Goal: Task Accomplishment & Management: Use online tool/utility

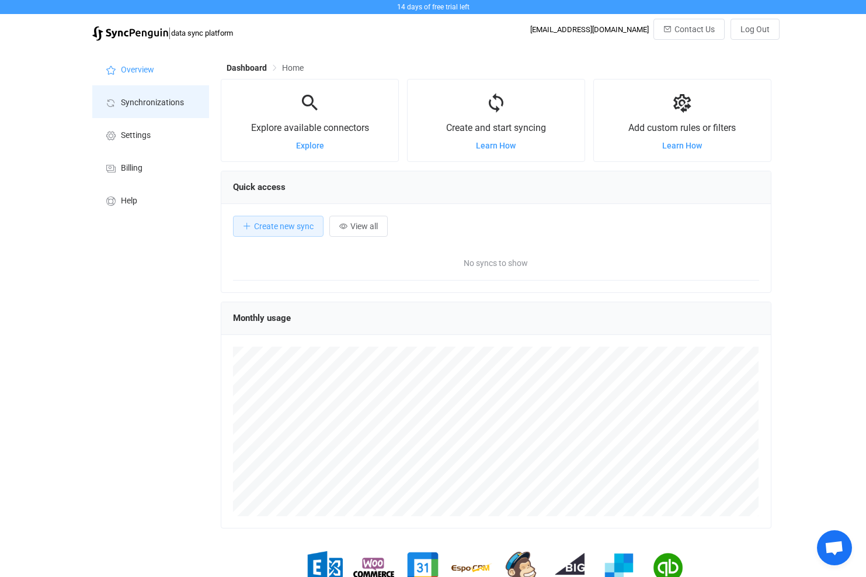
click at [143, 98] on span "Synchronizations" at bounding box center [152, 102] width 63 height 9
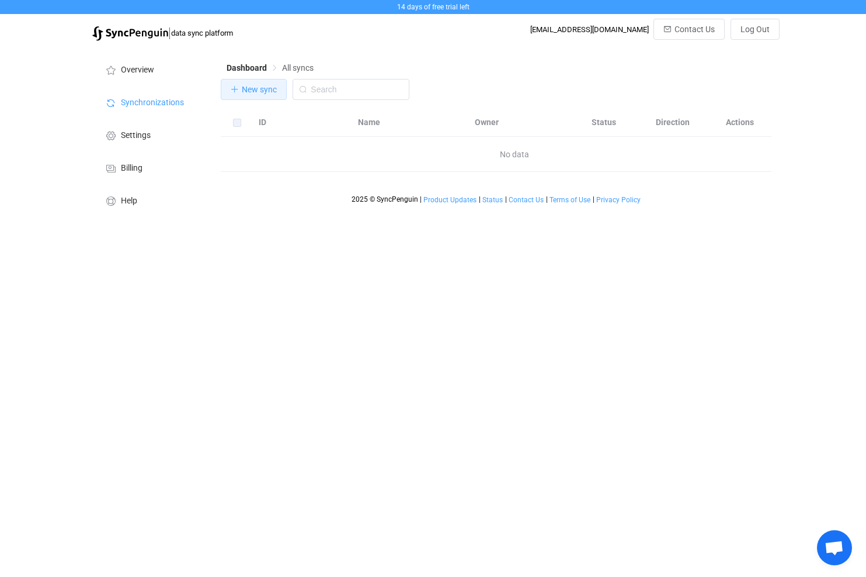
click at [245, 94] on span "New sync" at bounding box center [259, 89] width 35 height 9
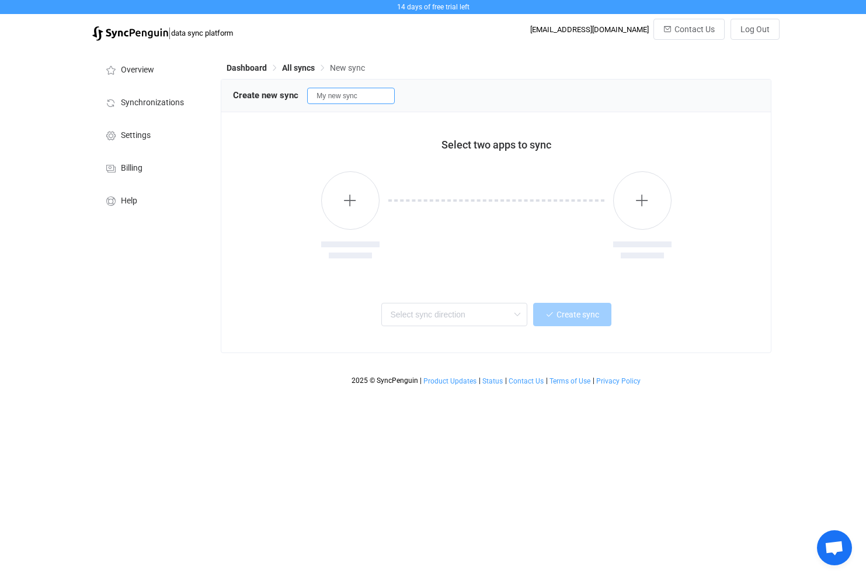
click at [334, 98] on input "My new sync" at bounding box center [351, 96] width 88 height 16
type input "MVE Outlook Contacts"
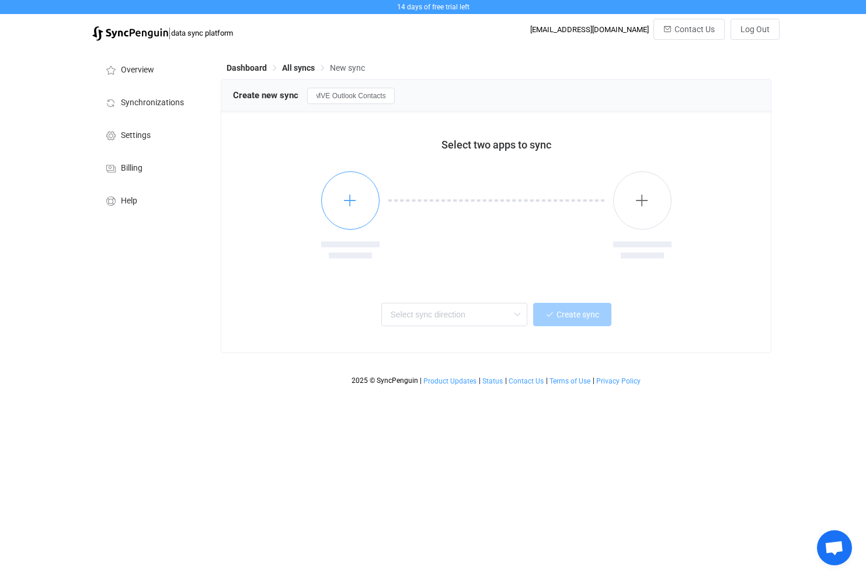
scroll to position [0, 0]
click at [348, 203] on icon "button" at bounding box center [350, 200] width 15 height 15
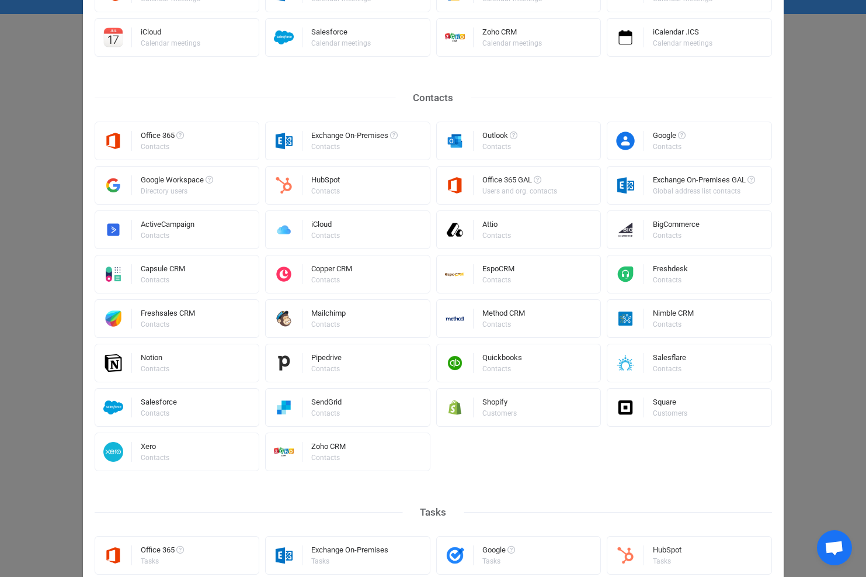
scroll to position [175, 0]
click at [151, 134] on div "Office 365" at bounding box center [162, 137] width 43 height 12
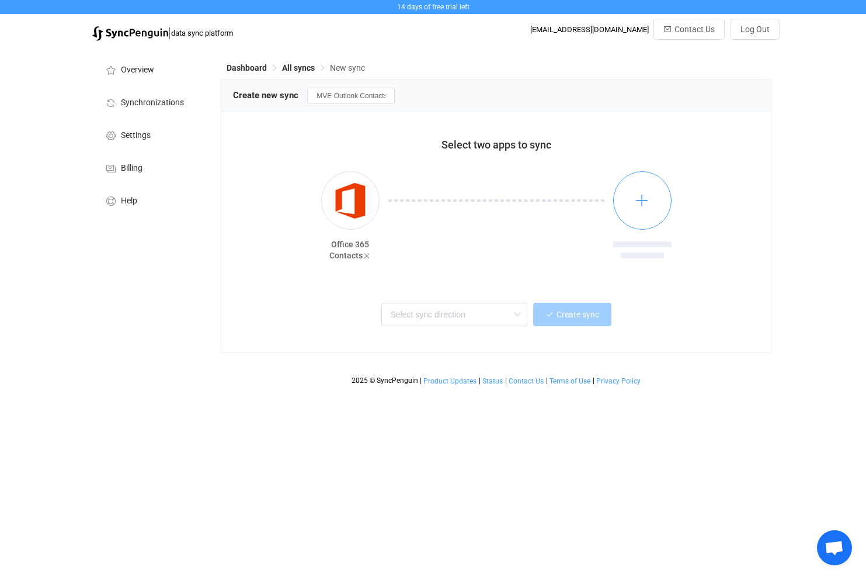
click at [644, 199] on icon "button" at bounding box center [642, 200] width 15 height 15
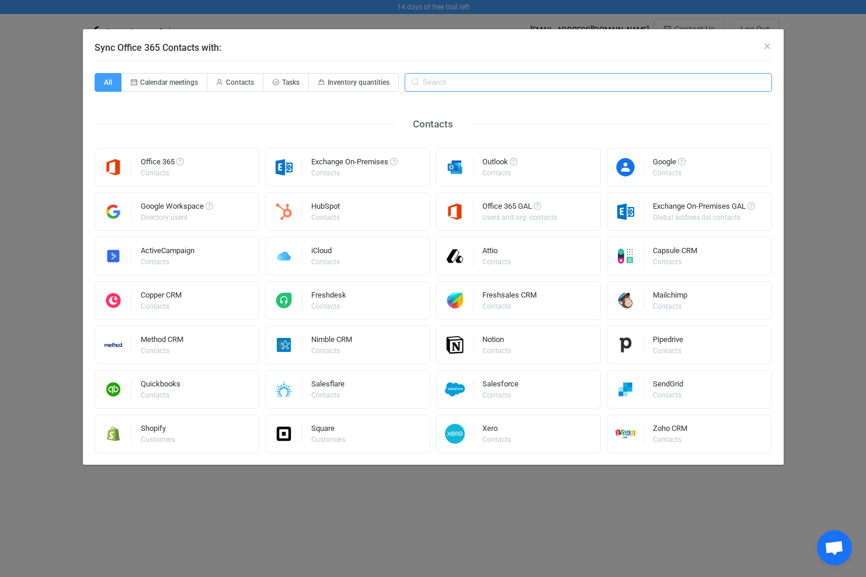
click at [457, 84] on input "Sync Office 365 Contacts with:" at bounding box center [588, 82] width 367 height 19
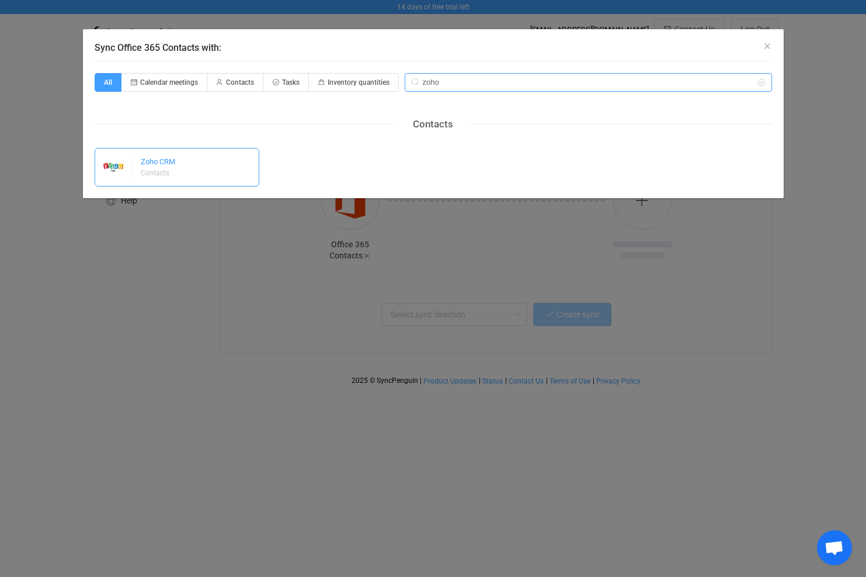
type input "zoho"
click at [155, 168] on div "Zoho CRM" at bounding box center [158, 164] width 34 height 12
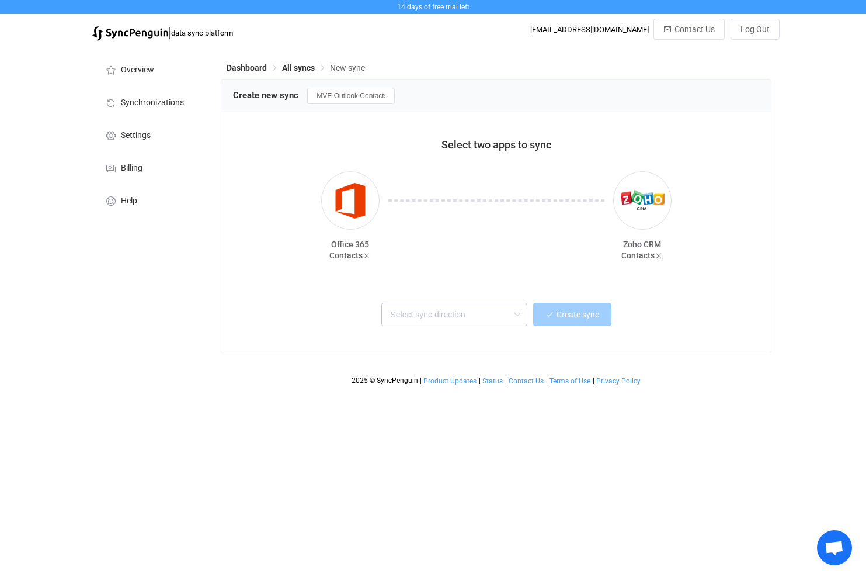
click at [516, 315] on icon at bounding box center [517, 314] width 15 height 23
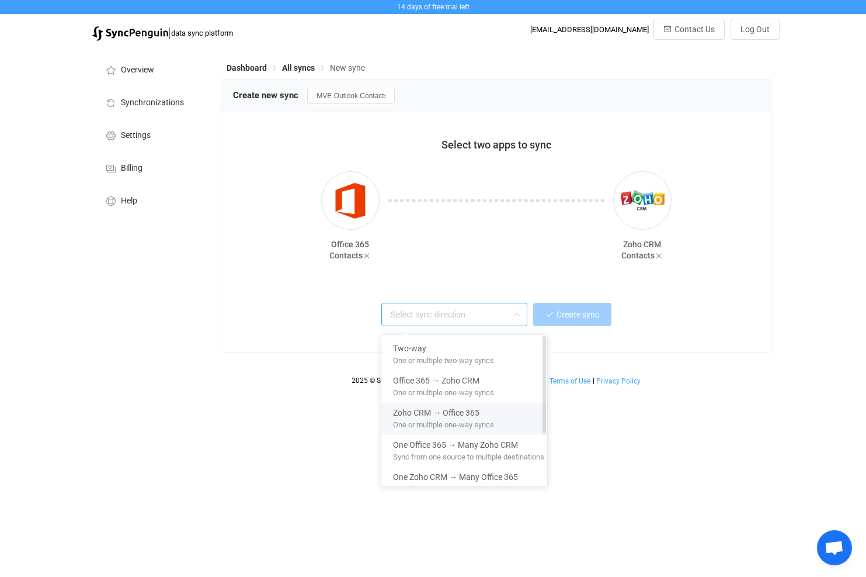
click at [448, 417] on span "One or multiple one-way syncs" at bounding box center [443, 422] width 101 height 13
type input "Zoho CRM → Office 365"
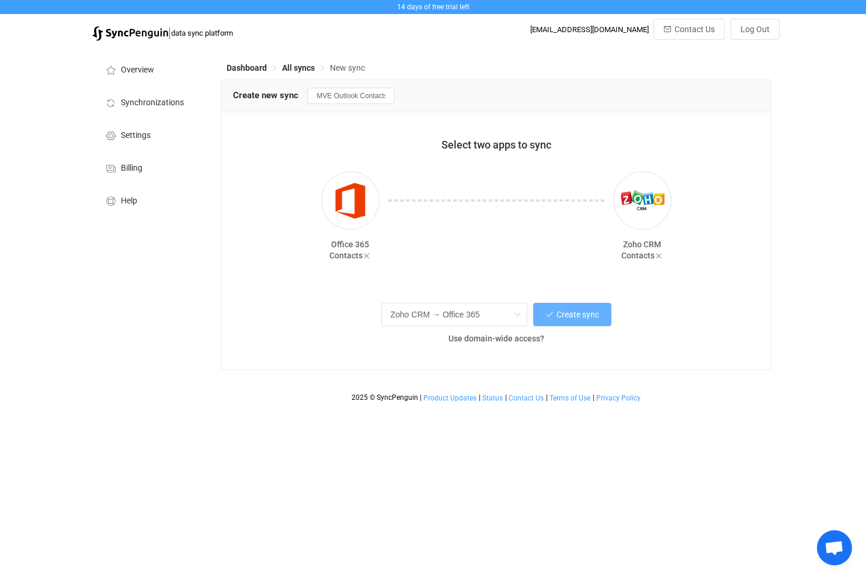
click at [576, 310] on button "Create sync" at bounding box center [572, 314] width 78 height 23
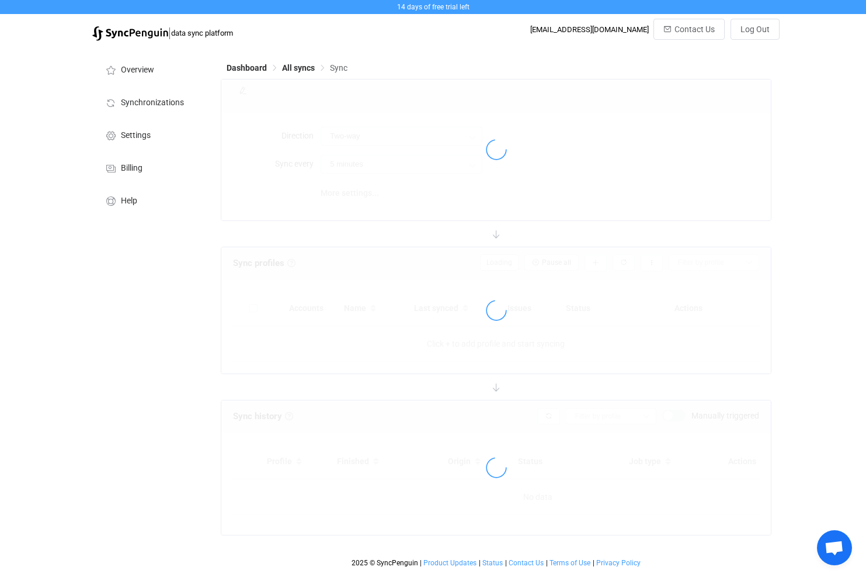
type input "Zoho CRM → Office 365"
type input "10 minutes"
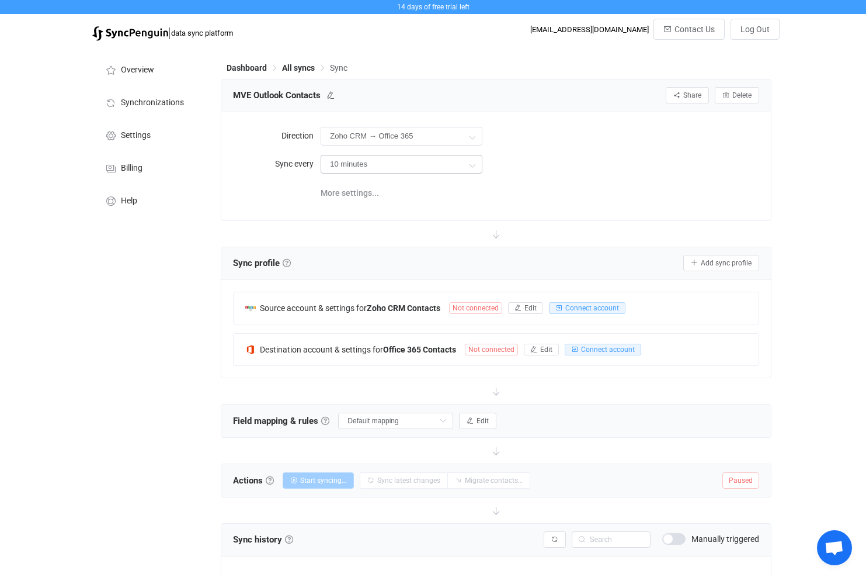
click at [470, 164] on icon at bounding box center [472, 164] width 15 height 23
click at [363, 188] on span "More settings..." at bounding box center [350, 192] width 58 height 23
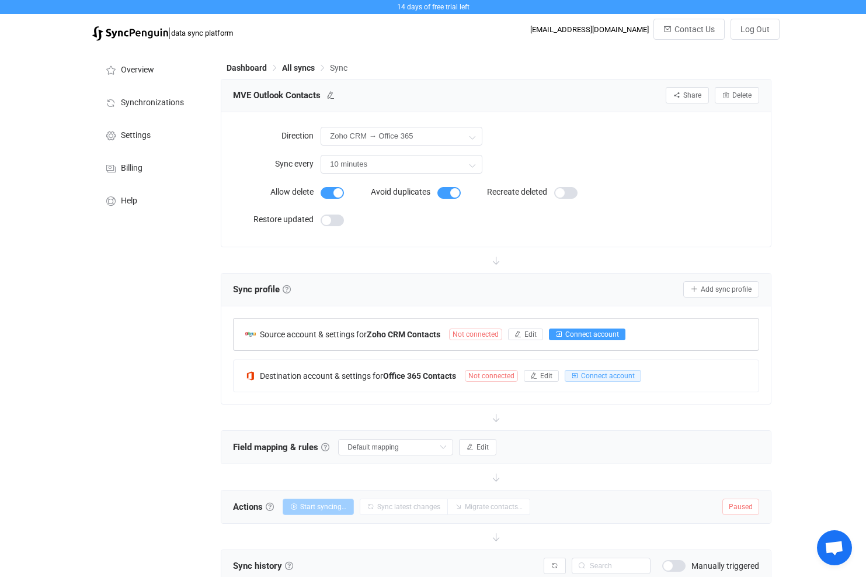
click at [596, 333] on span "Connect account" at bounding box center [593, 334] width 54 height 8
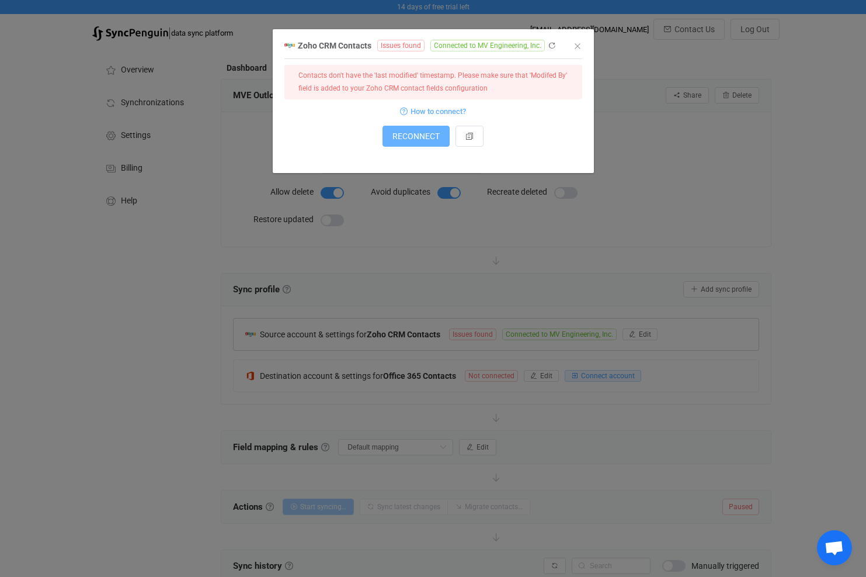
click at [423, 131] on span "RECONNECT" at bounding box center [416, 135] width 47 height 9
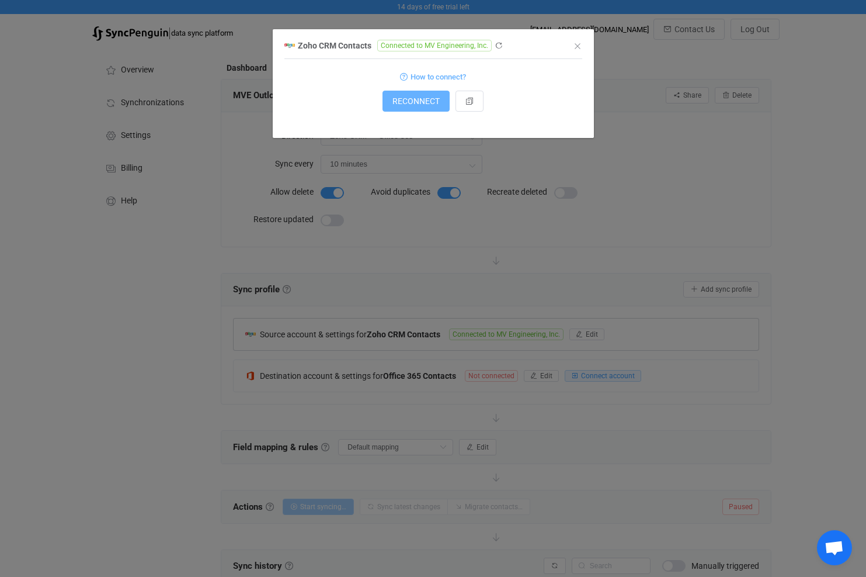
click at [417, 102] on span "RECONNECT" at bounding box center [416, 100] width 47 height 9
click at [574, 46] on icon "Close" at bounding box center [577, 45] width 9 height 9
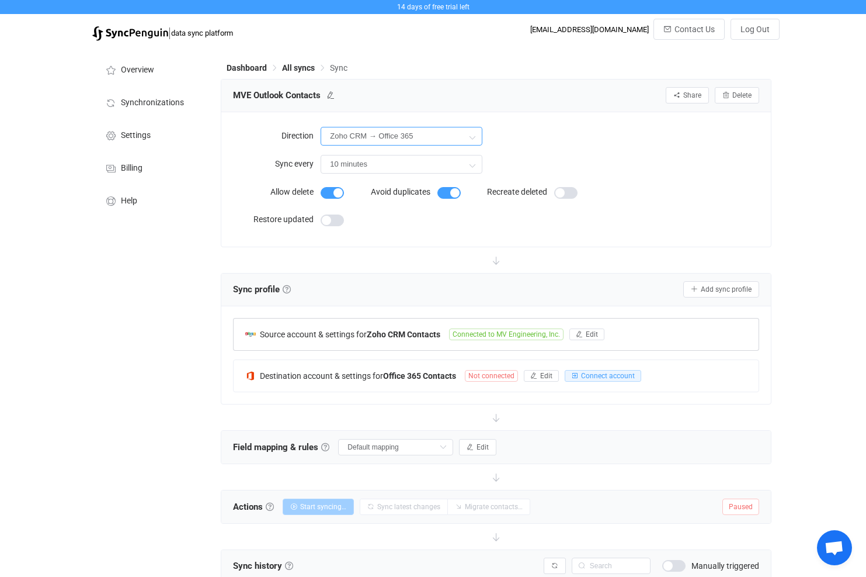
click at [373, 136] on input "Zoho CRM → Office 365" at bounding box center [402, 136] width 162 height 19
click at [567, 132] on div "Zoho CRM → Office 365" at bounding box center [540, 136] width 438 height 24
click at [294, 67] on span "All syncs" at bounding box center [298, 67] width 33 height 9
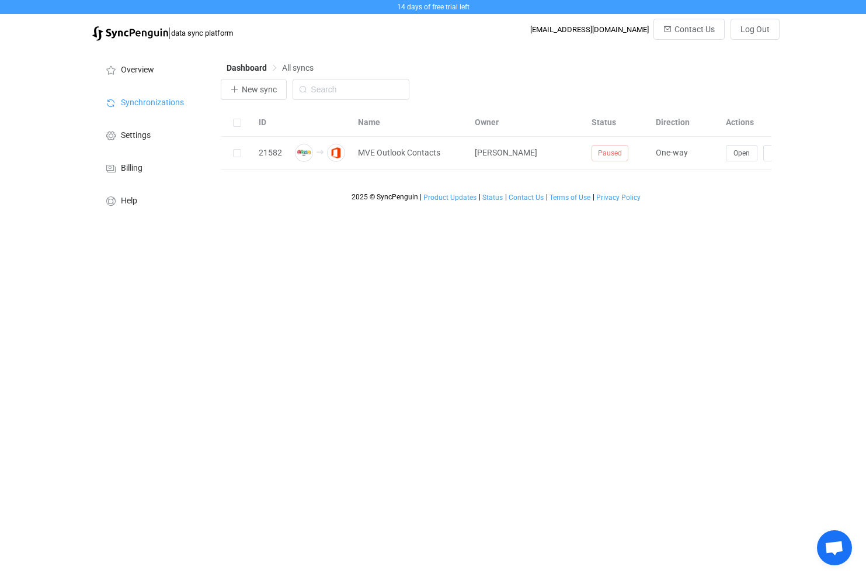
scroll to position [0, 36]
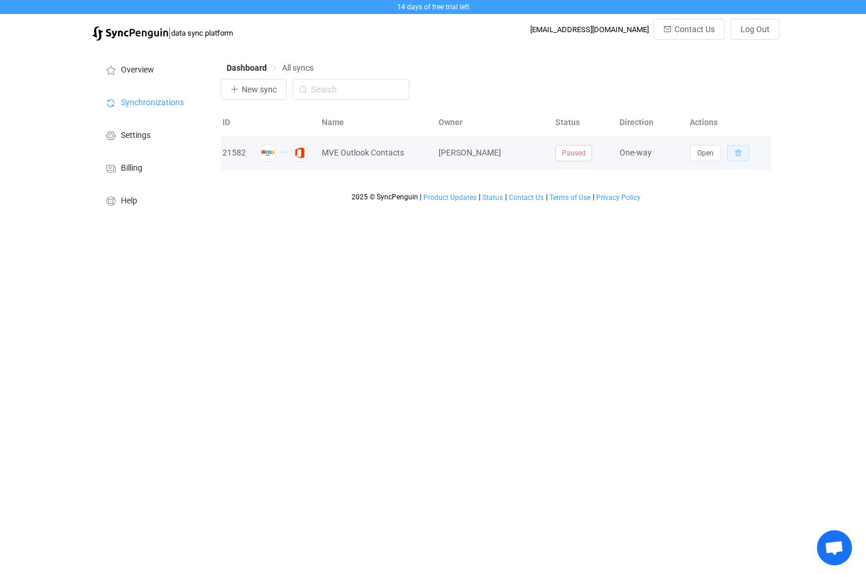
click at [739, 153] on icon "button" at bounding box center [738, 153] width 7 height 7
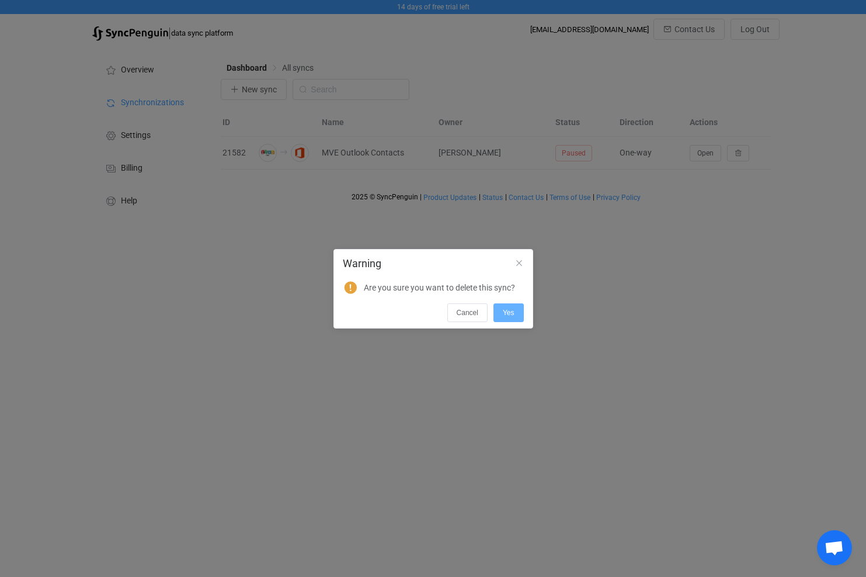
click at [513, 304] on button "Yes" at bounding box center [509, 312] width 30 height 19
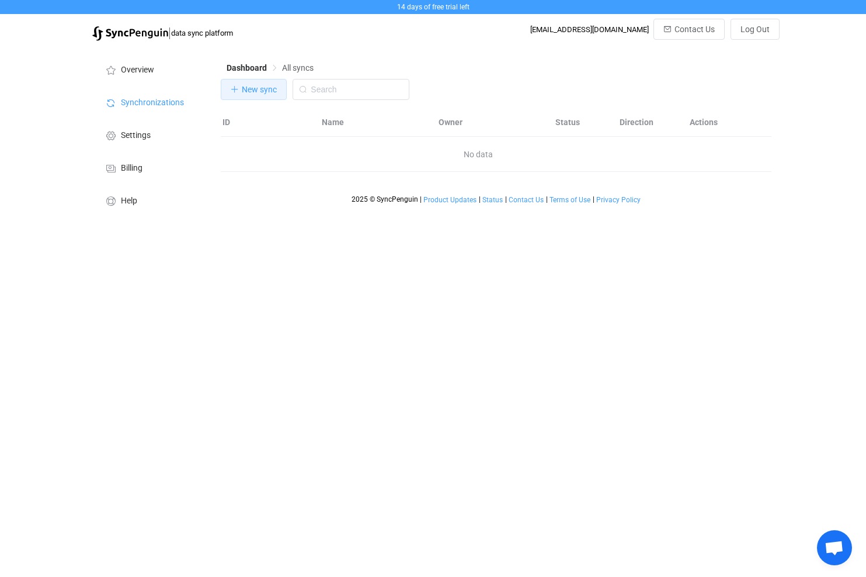
click at [246, 84] on button "New sync" at bounding box center [254, 89] width 66 height 21
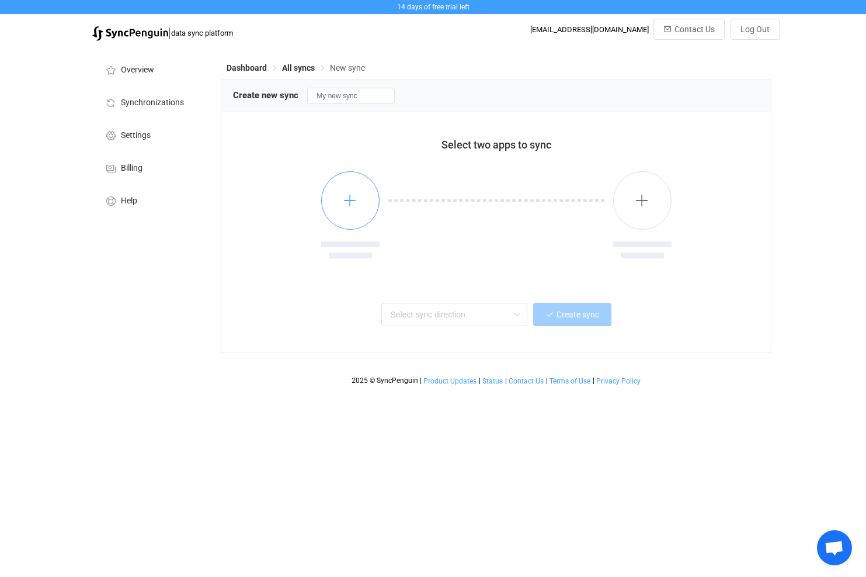
click at [353, 204] on icon "button" at bounding box center [350, 200] width 15 height 15
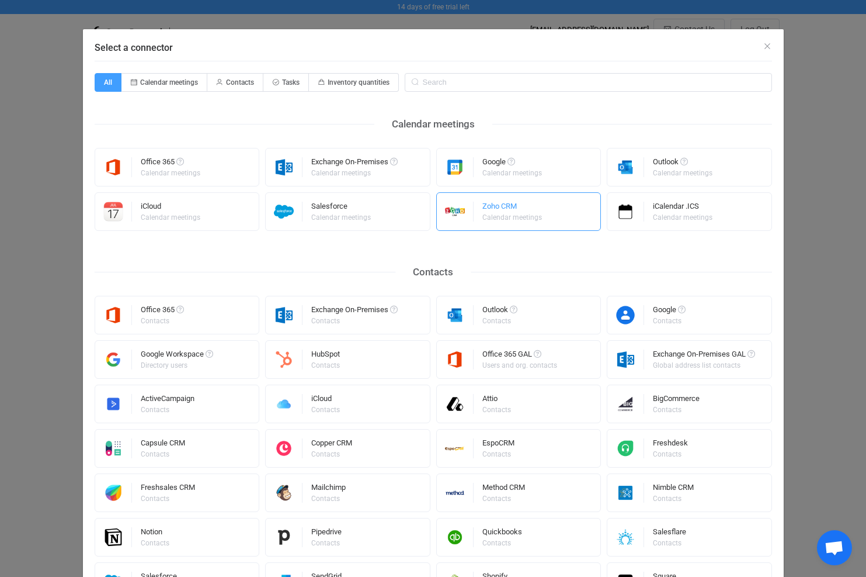
click at [496, 214] on div "Calendar meetings" at bounding box center [513, 217] width 60 height 7
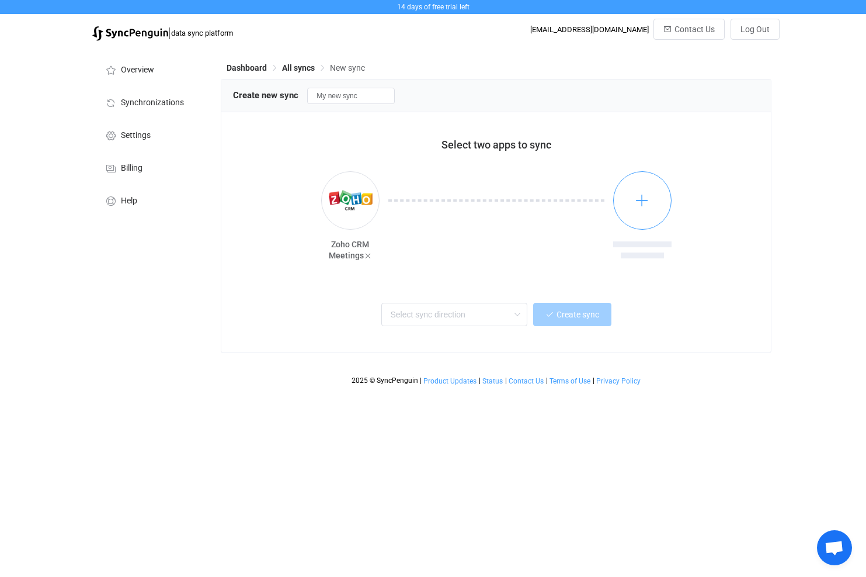
click at [643, 202] on icon "button" at bounding box center [642, 200] width 15 height 15
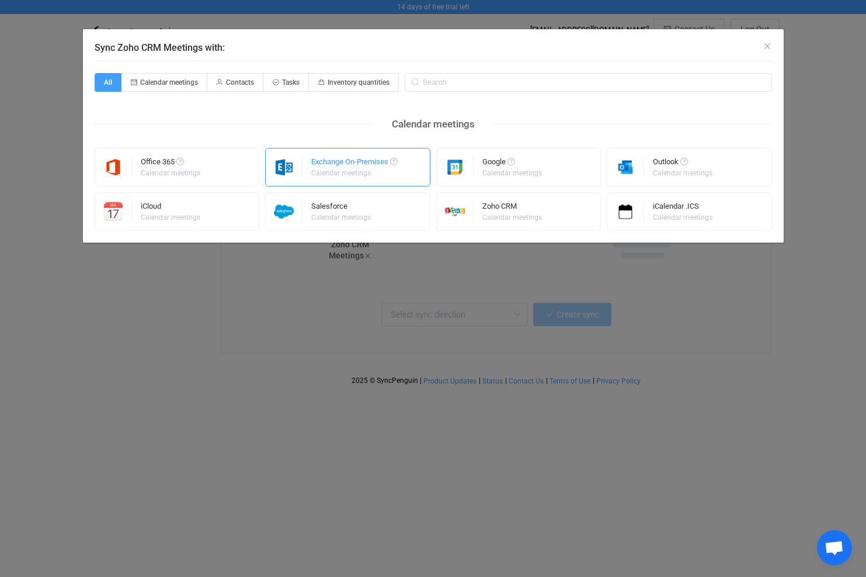
click at [333, 166] on div "Exchange On-Premises" at bounding box center [354, 164] width 86 height 12
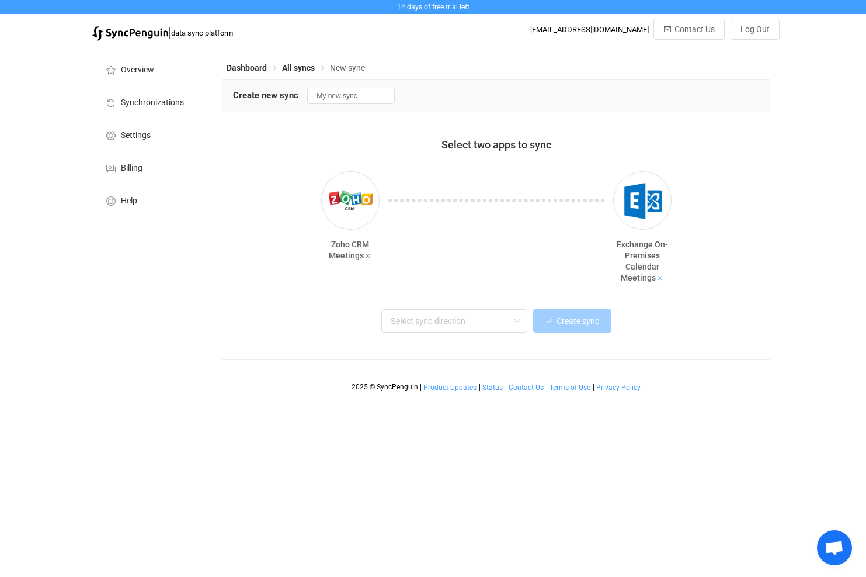
click at [659, 277] on icon at bounding box center [660, 278] width 8 height 8
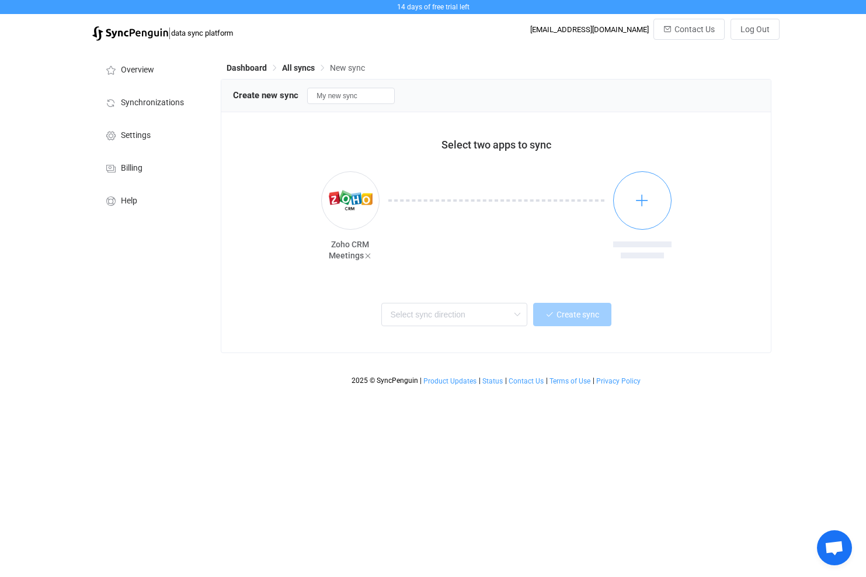
click at [639, 211] on button "button" at bounding box center [642, 200] width 58 height 58
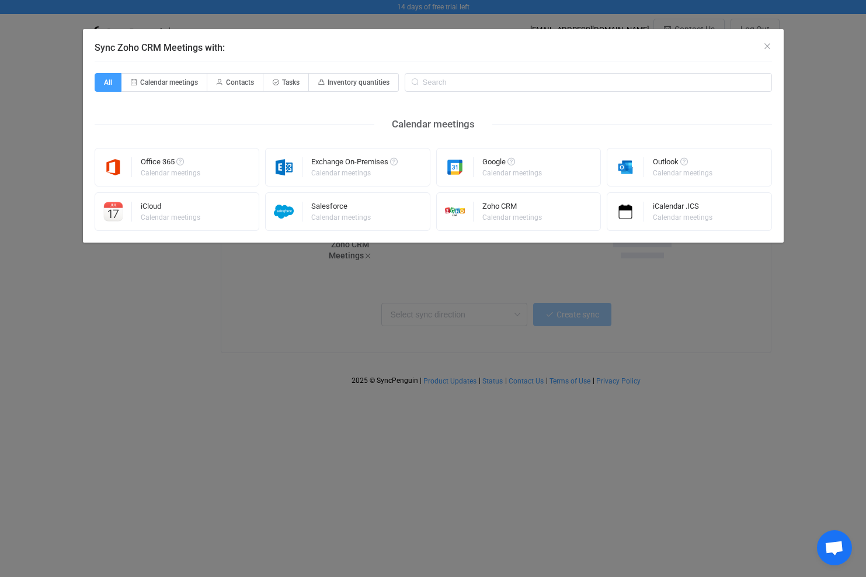
click at [271, 282] on div "Sync Zoho CRM Meetings with: All Calendar meetings Contacts Tasks Inventory qua…" at bounding box center [433, 288] width 866 height 577
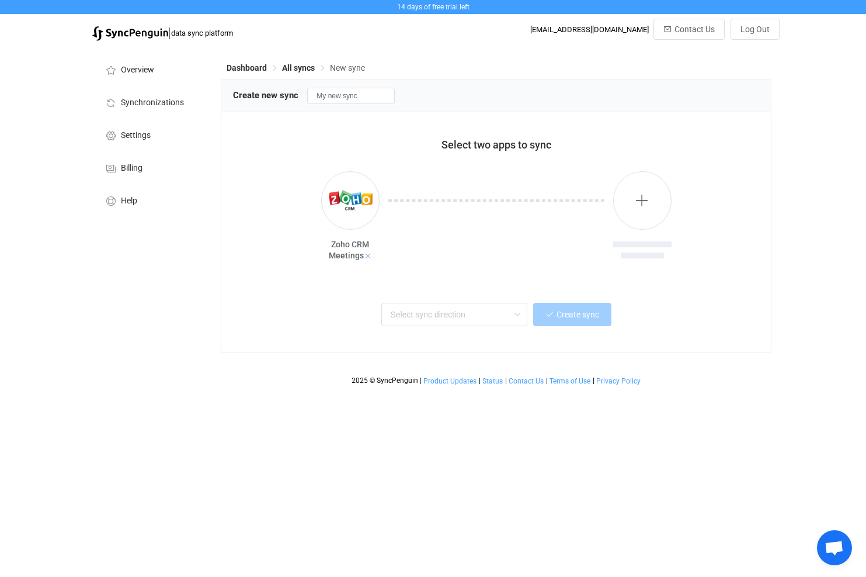
click at [368, 256] on icon at bounding box center [368, 256] width 8 height 8
click at [355, 205] on icon "button" at bounding box center [350, 200] width 15 height 15
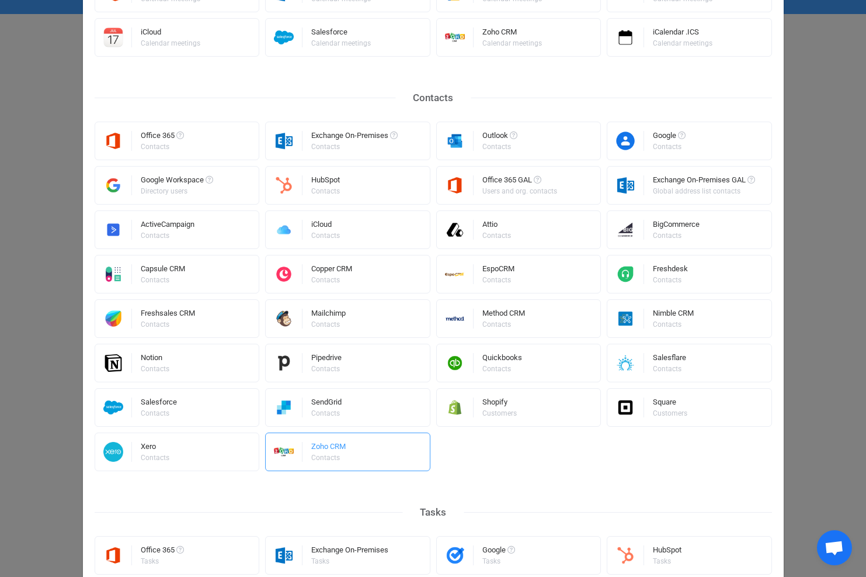
click at [342, 453] on div "Zoho CRM" at bounding box center [328, 448] width 34 height 12
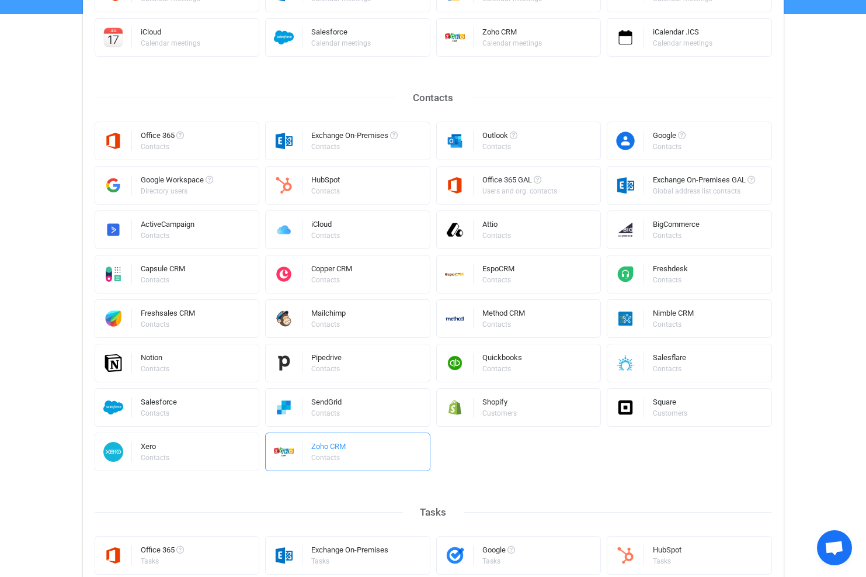
scroll to position [175, 0]
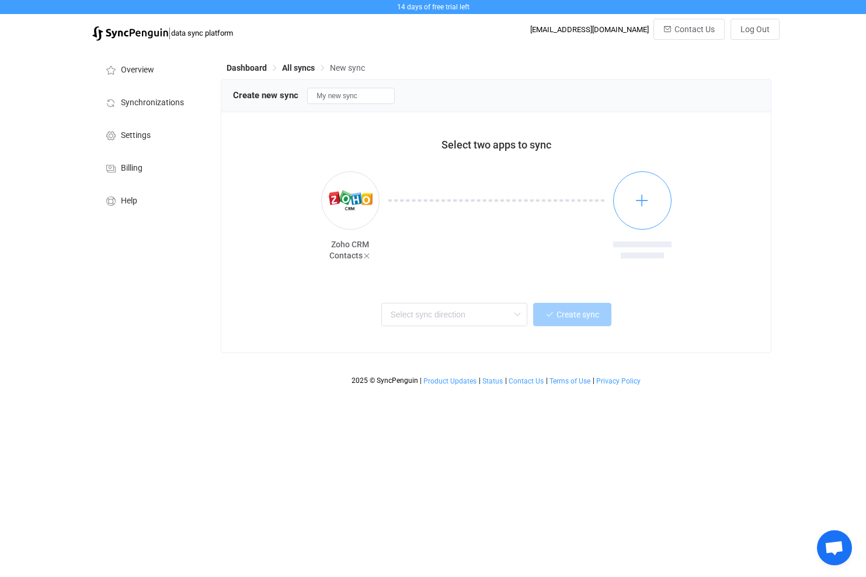
click at [643, 200] on icon "button" at bounding box center [642, 200] width 15 height 15
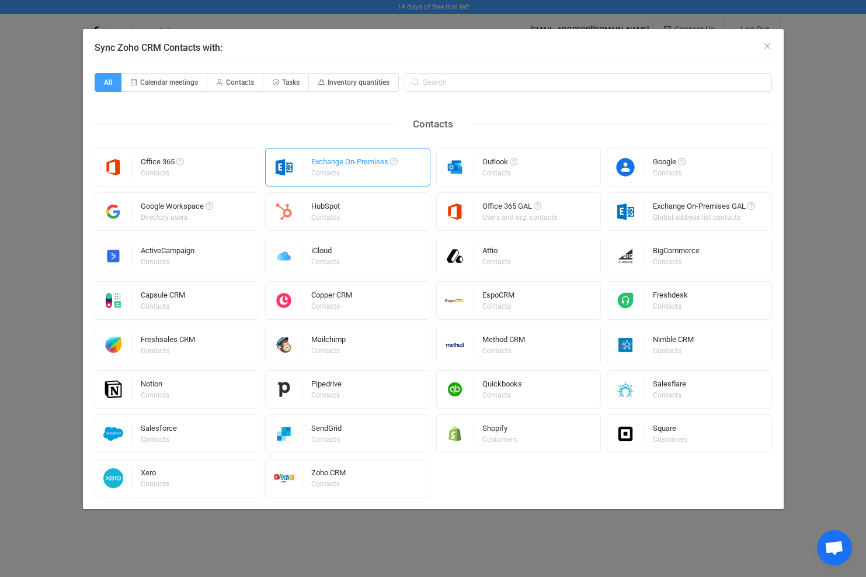
click at [350, 172] on div "Contacts" at bounding box center [353, 172] width 85 height 7
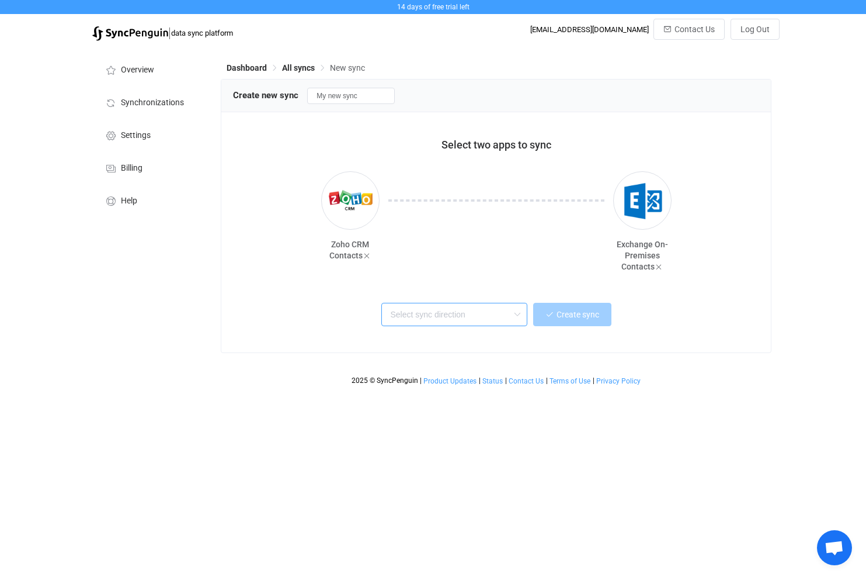
click at [485, 324] on input "text" at bounding box center [454, 314] width 146 height 23
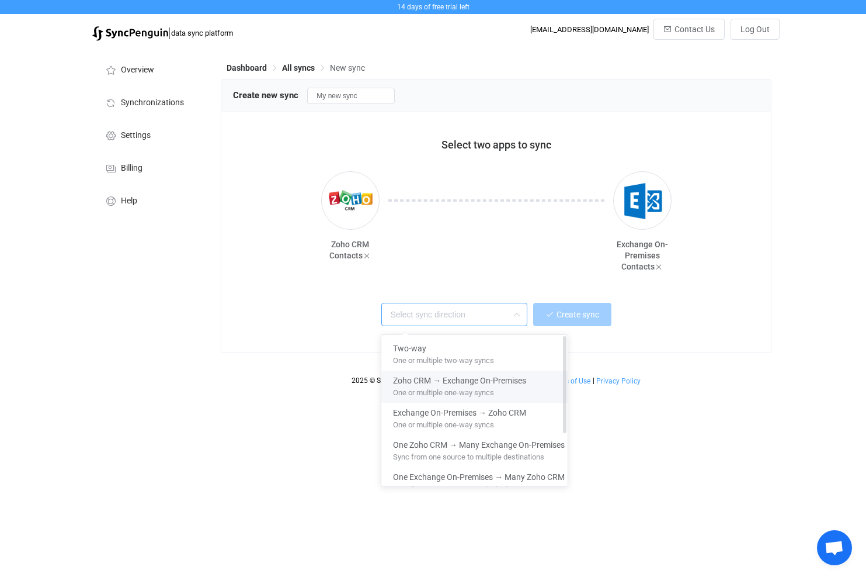
click at [457, 384] on span "One or multiple one-way syncs" at bounding box center [443, 390] width 101 height 13
type input "Zoho CRM → Exchange On-Premises"
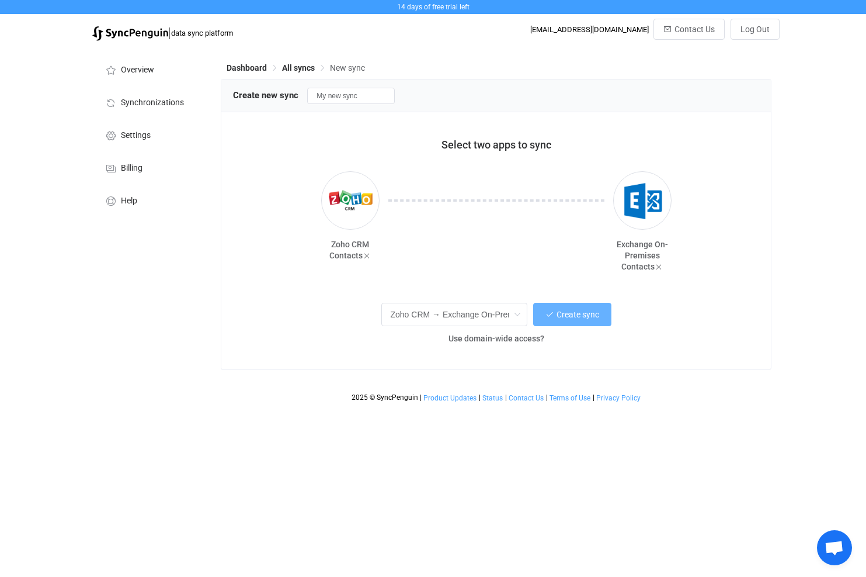
click at [578, 316] on span "Create sync" at bounding box center [578, 314] width 43 height 9
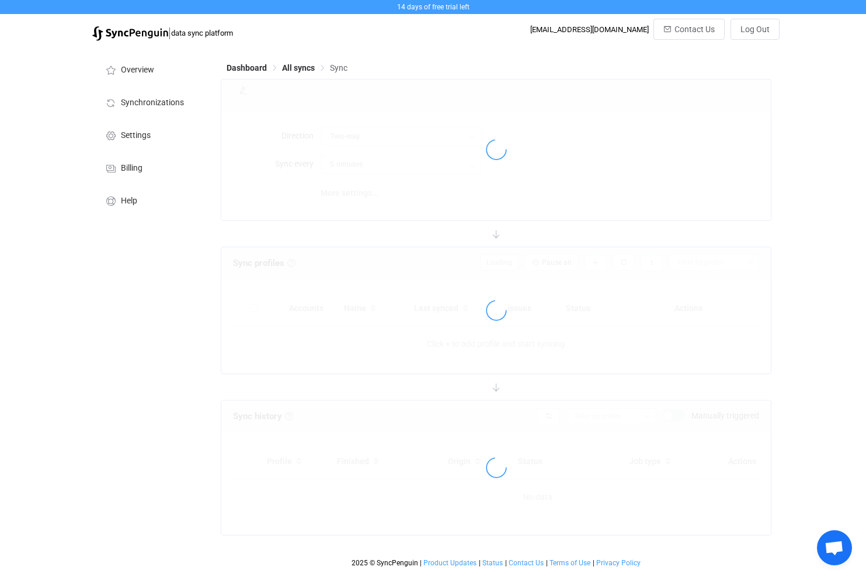
type input "Zoho CRM → Exchange On-Premises"
type input "10 minutes"
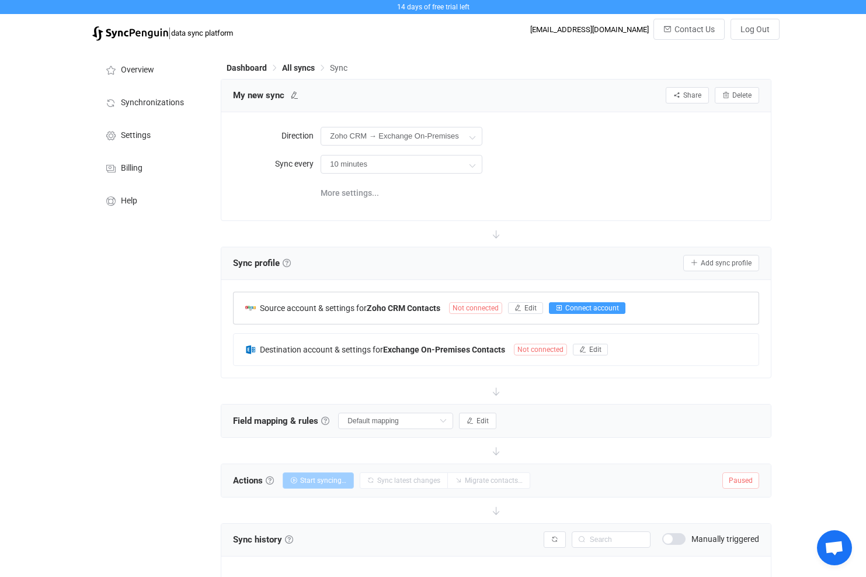
click at [579, 306] on span "Connect account" at bounding box center [593, 308] width 54 height 8
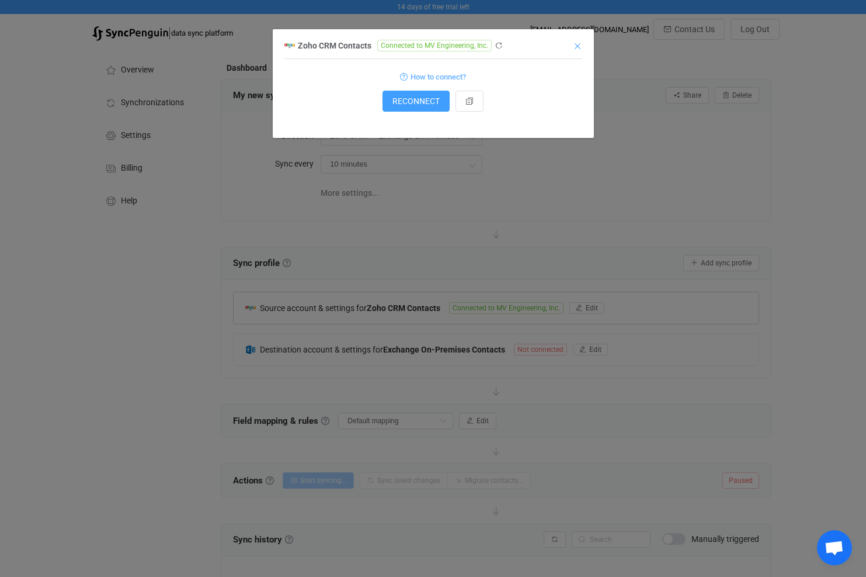
click at [578, 46] on icon "Close" at bounding box center [577, 45] width 9 height 9
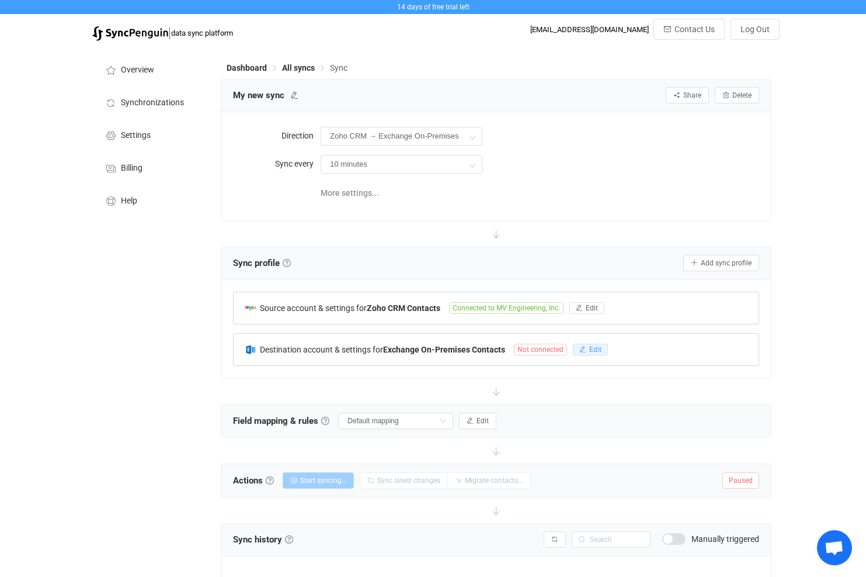
click at [595, 345] on span "Edit" at bounding box center [595, 349] width 12 height 8
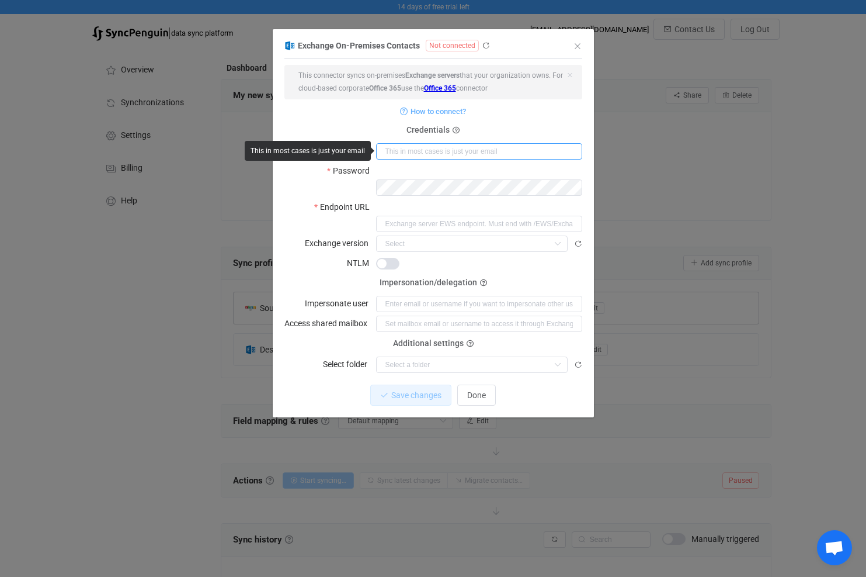
click at [458, 150] on input "dialog" at bounding box center [479, 151] width 206 height 16
type input "rfields@mv-engineering.com"
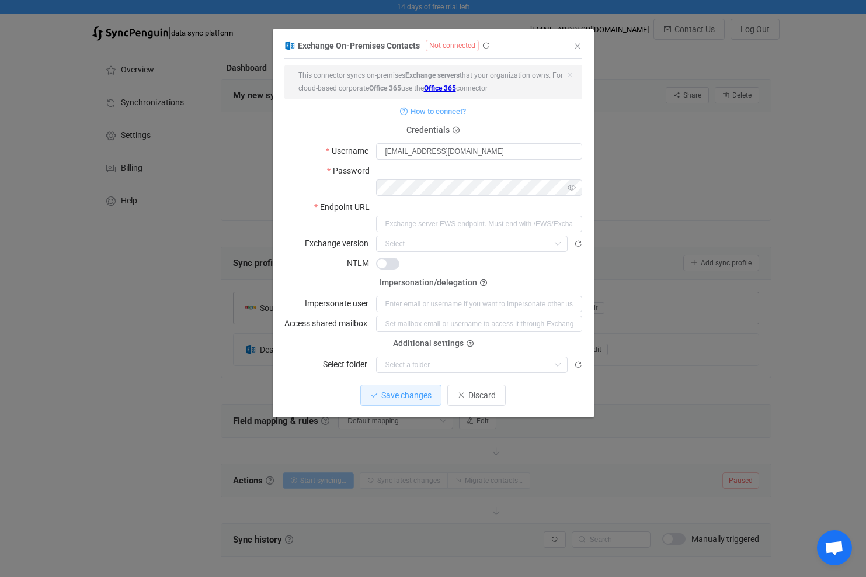
click at [573, 179] on icon "dialog" at bounding box center [572, 187] width 15 height 16
click at [473, 390] on span "Discard" at bounding box center [482, 394] width 27 height 9
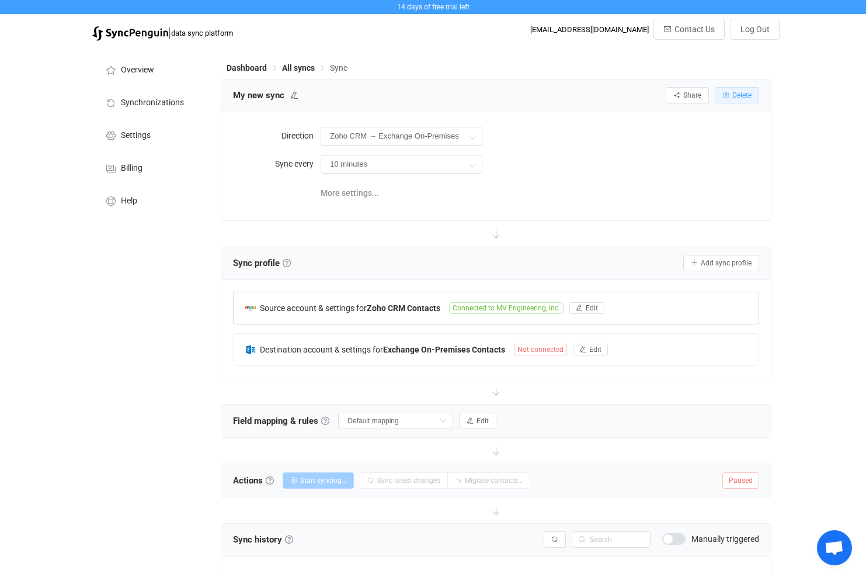
click at [736, 95] on span "Delete" at bounding box center [742, 95] width 19 height 8
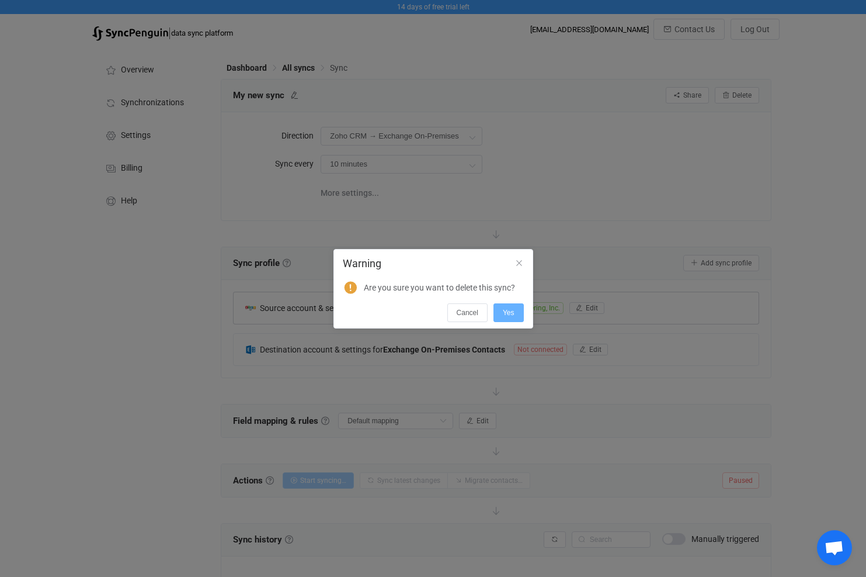
click at [511, 309] on span "Yes" at bounding box center [509, 312] width 12 height 8
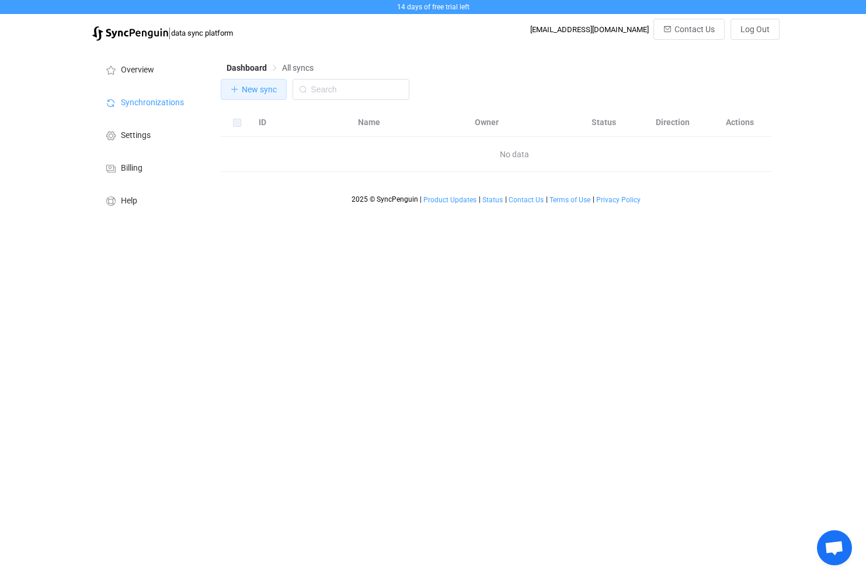
click at [258, 93] on span "New sync" at bounding box center [259, 89] width 35 height 9
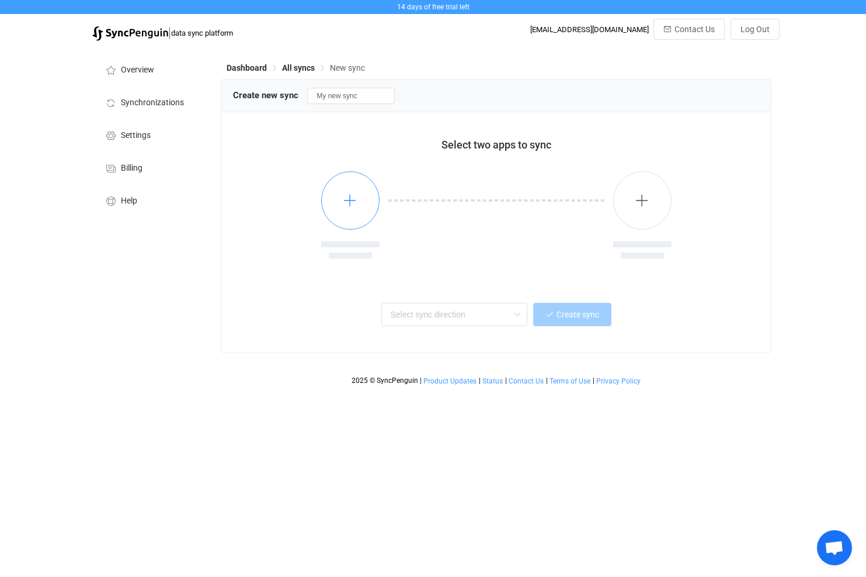
click at [355, 196] on icon "button" at bounding box center [350, 200] width 15 height 15
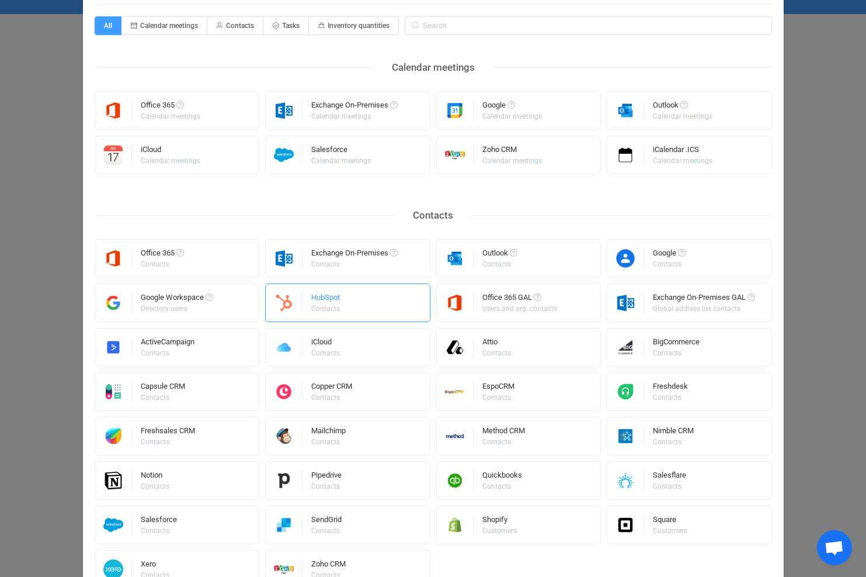
scroll to position [57, 0]
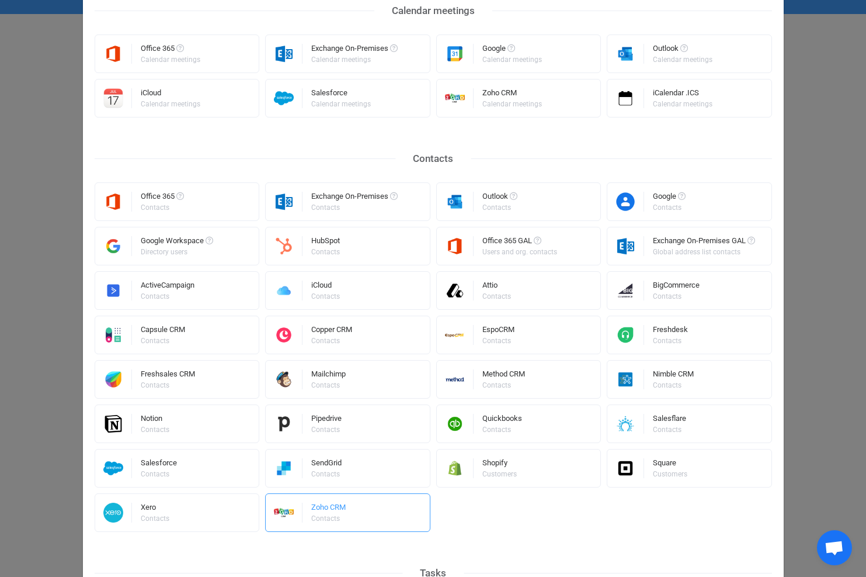
click at [346, 517] on div "Zoho CRM Contacts" at bounding box center [347, 512] width 165 height 39
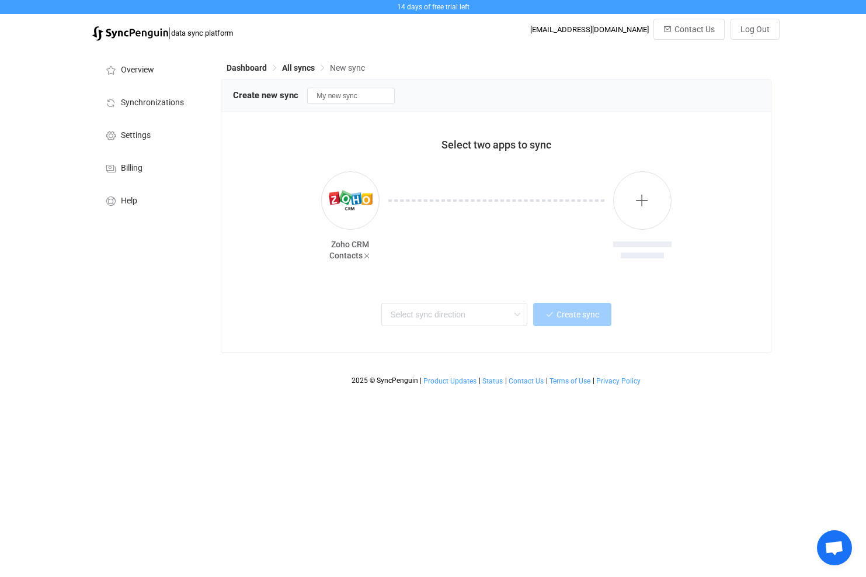
scroll to position [0, 0]
click at [643, 200] on icon "button" at bounding box center [642, 200] width 15 height 15
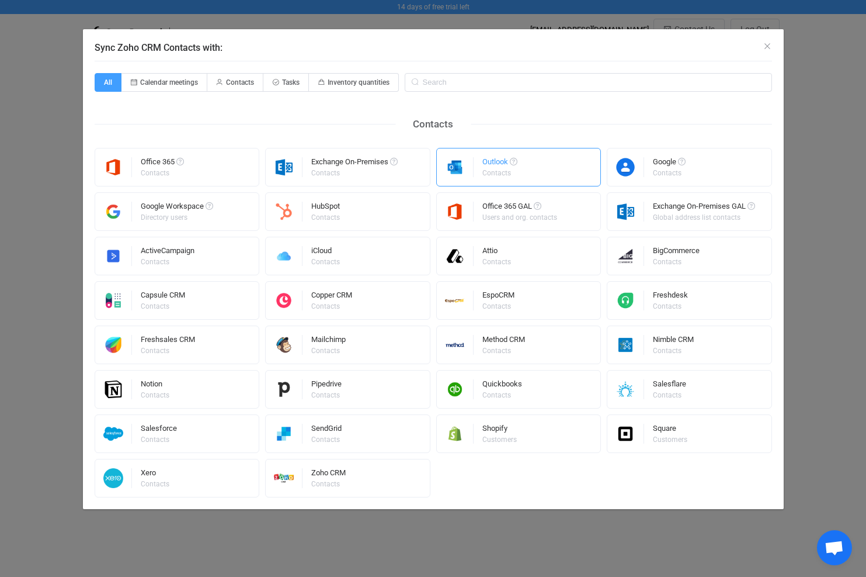
click at [489, 167] on div "Outlook" at bounding box center [500, 164] width 35 height 12
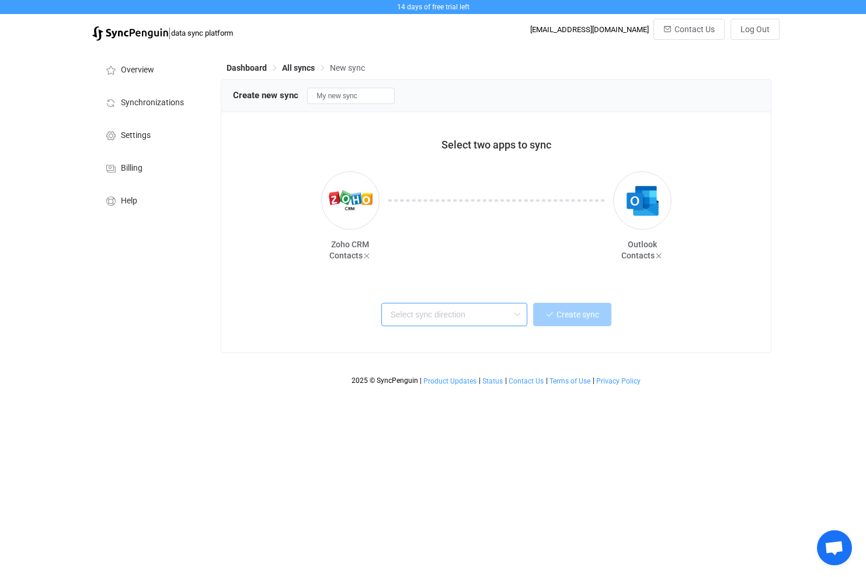
click at [476, 310] on input "text" at bounding box center [454, 314] width 146 height 23
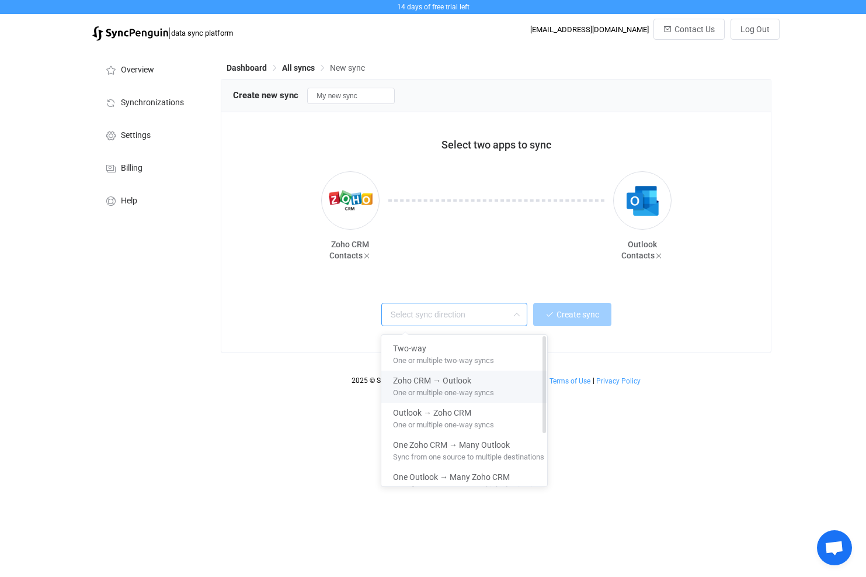
click at [464, 377] on span "Zoho CRM → Outlook" at bounding box center [432, 378] width 78 height 13
type input "Zoho CRM → Outlook"
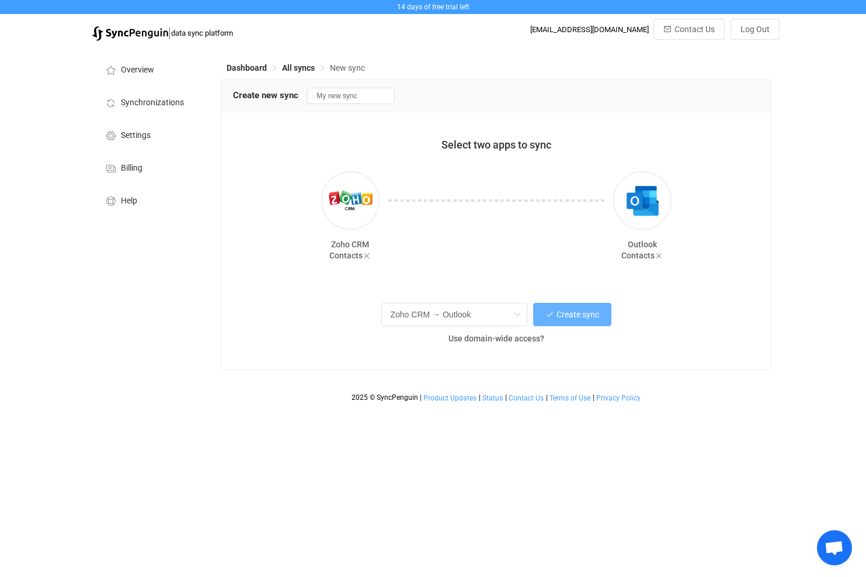
click at [563, 310] on button "Create sync" at bounding box center [572, 314] width 78 height 23
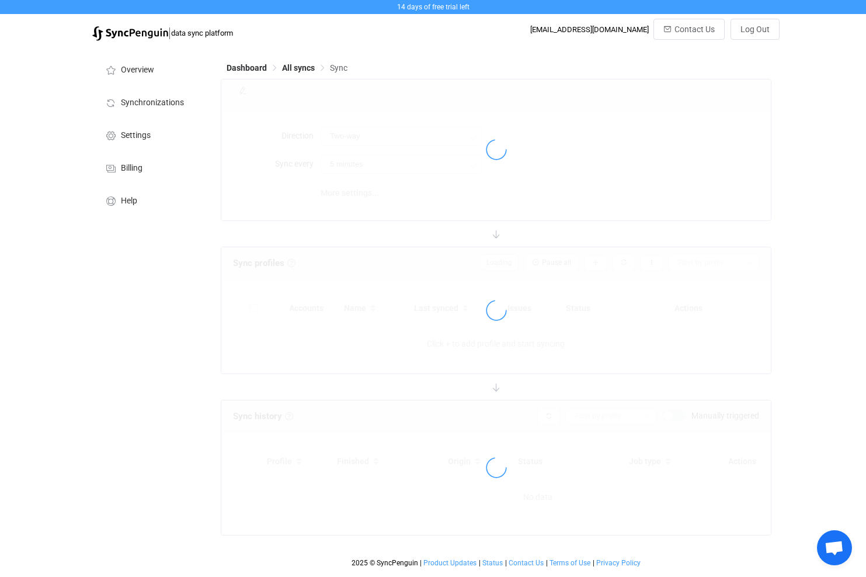
type input "Zoho CRM → Outlook"
type input "10 minutes"
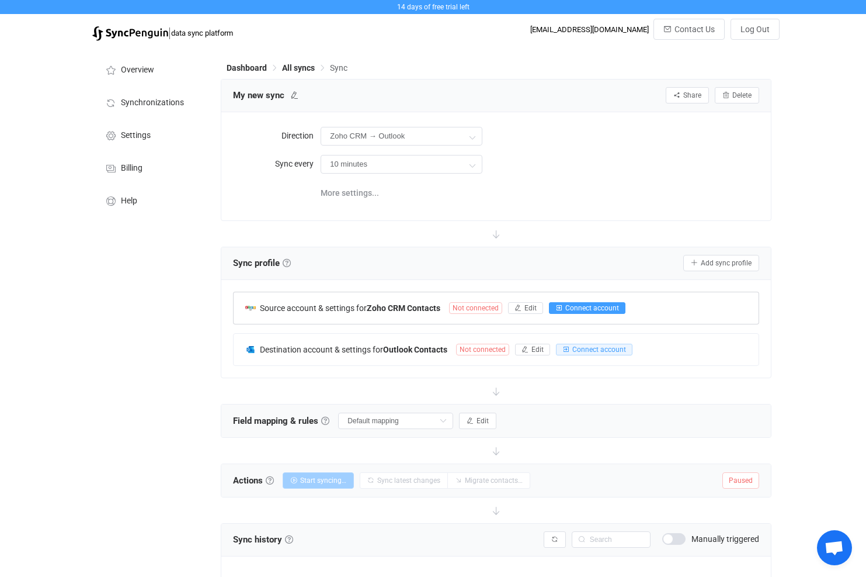
click at [576, 305] on span "Connect account" at bounding box center [593, 308] width 54 height 8
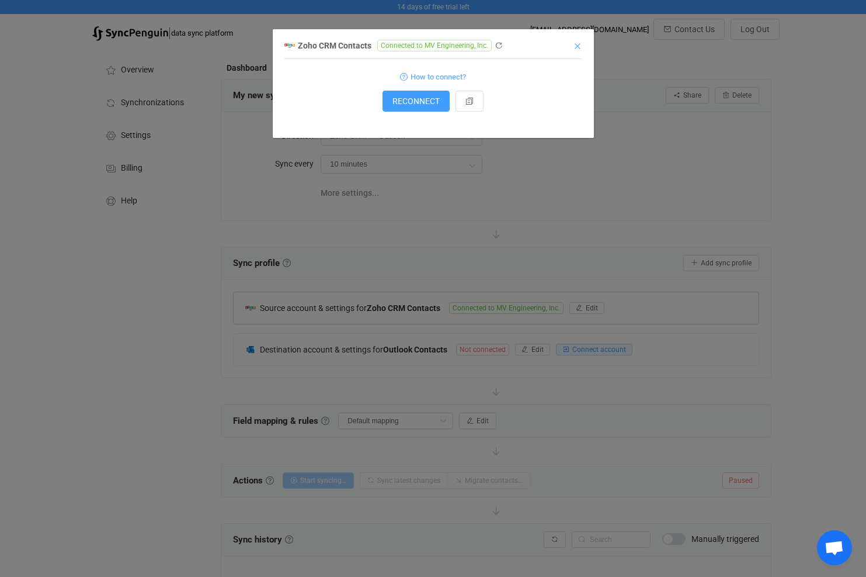
click at [580, 50] on icon "Close" at bounding box center [577, 45] width 9 height 9
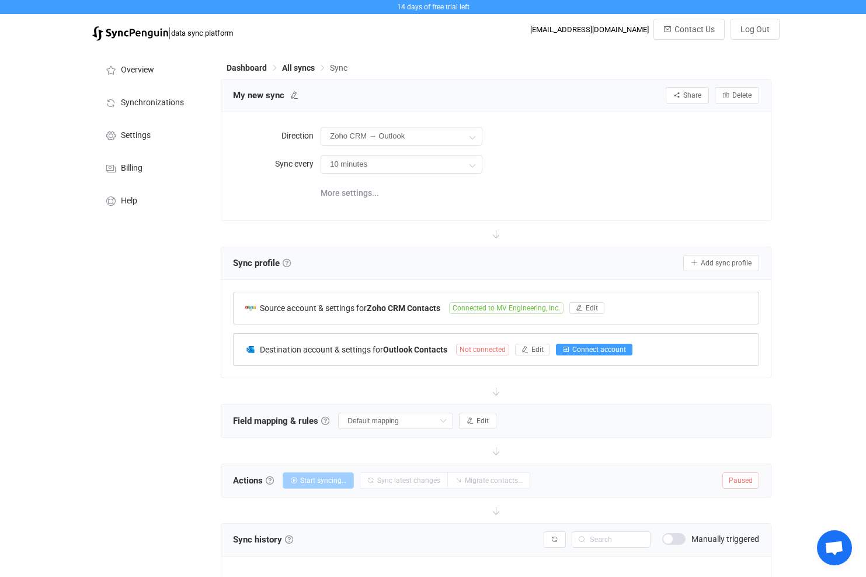
click at [587, 348] on span "Connect account" at bounding box center [600, 349] width 54 height 8
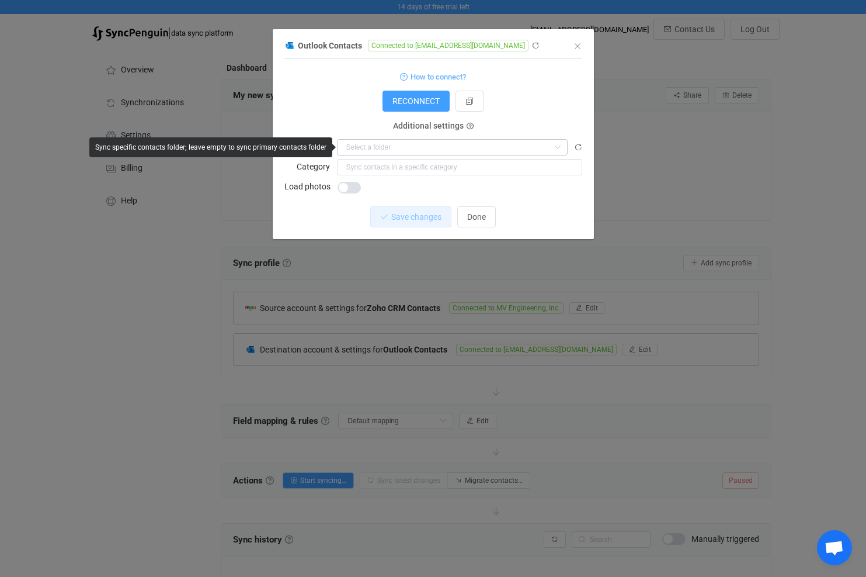
click at [556, 147] on icon "dialog" at bounding box center [557, 147] width 15 height 16
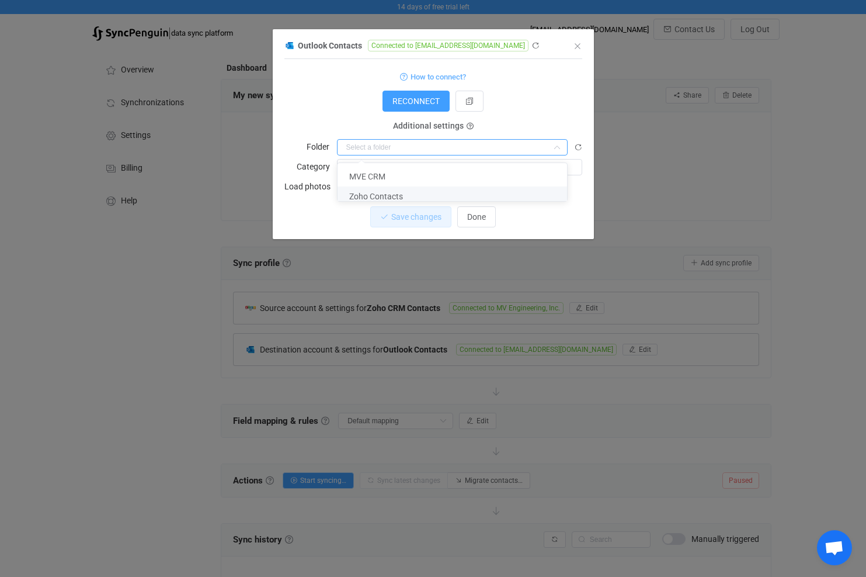
click at [362, 195] on span "Zoho Contacts" at bounding box center [376, 196] width 54 height 9
type input "Zoho Contacts"
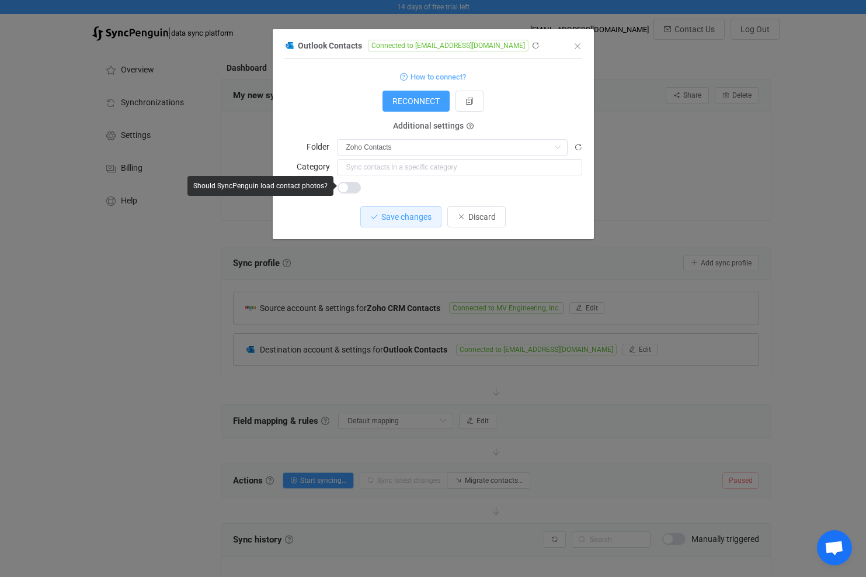
click at [352, 186] on span "dialog" at bounding box center [349, 188] width 23 height 12
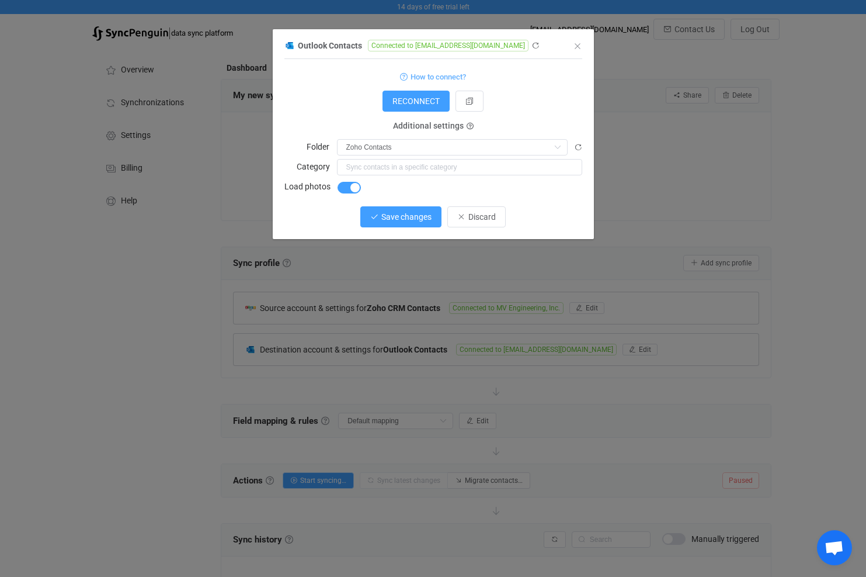
click at [416, 215] on span "Save changes" at bounding box center [406, 216] width 50 height 9
click at [486, 218] on span "Done" at bounding box center [476, 216] width 19 height 9
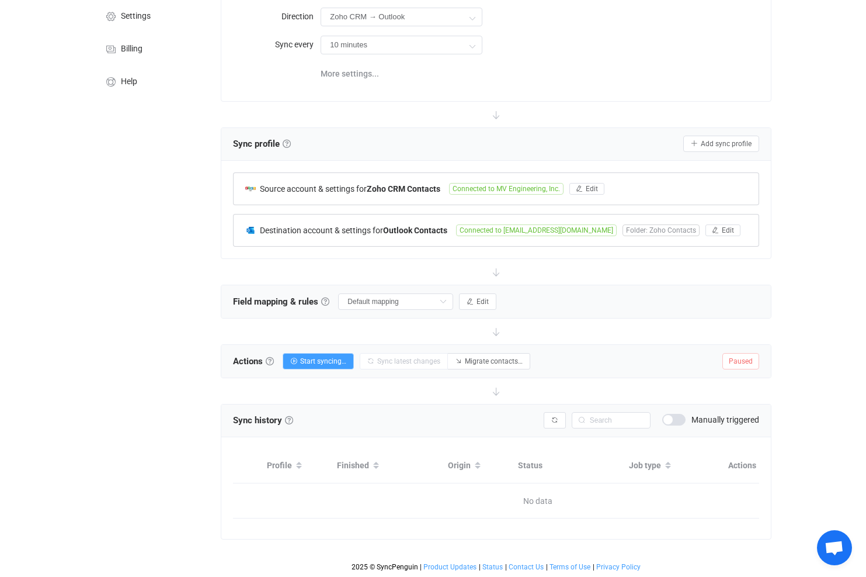
scroll to position [127, 0]
click at [319, 357] on span "Start syncing…" at bounding box center [323, 361] width 46 height 8
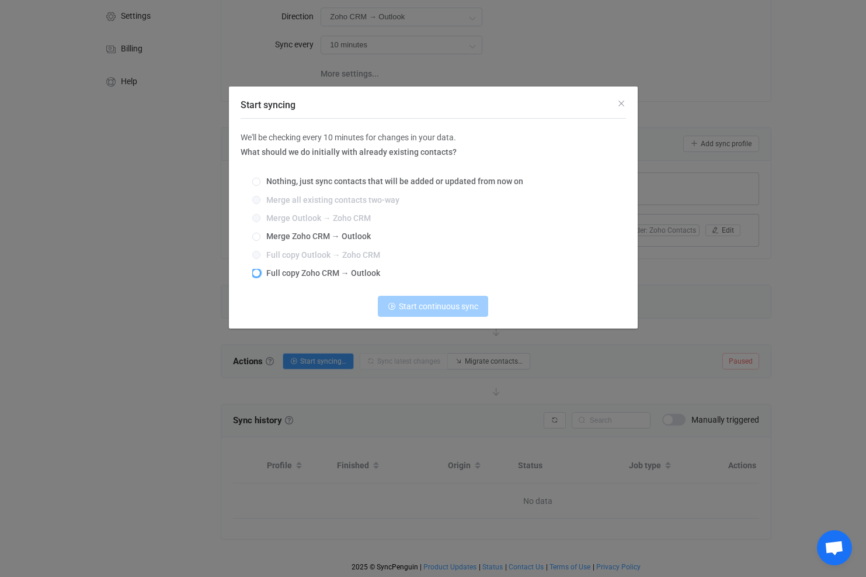
click at [256, 276] on span "Start syncing" at bounding box center [256, 273] width 8 height 8
click at [256, 276] on input "Full copy Zoho CRM → Outlook" at bounding box center [256, 273] width 8 height 9
radio input "true"
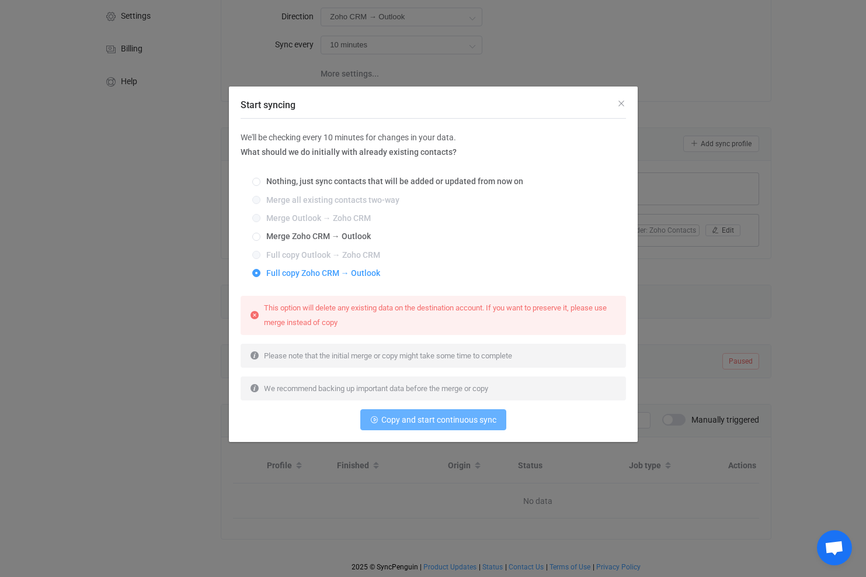
click at [424, 420] on span "Copy and start continuous sync" at bounding box center [438, 419] width 115 height 9
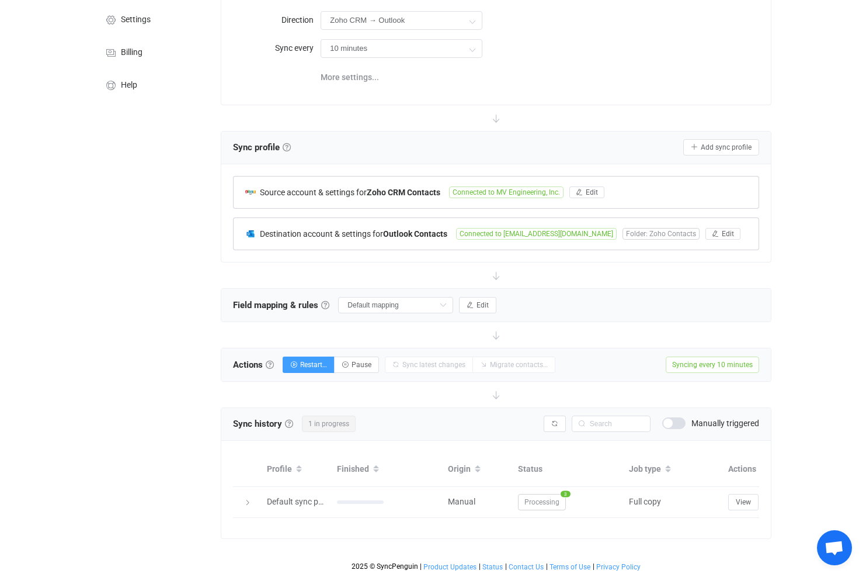
scroll to position [123, 0]
click at [478, 301] on span "Edit" at bounding box center [483, 305] width 12 height 8
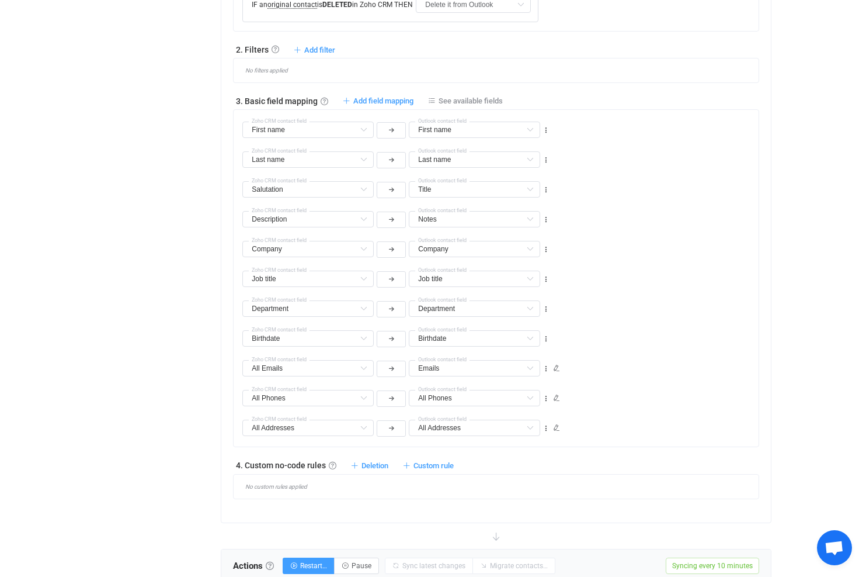
scroll to position [531, 0]
click at [365, 249] on icon at bounding box center [363, 248] width 15 height 16
click at [365, 248] on icon at bounding box center [363, 248] width 15 height 16
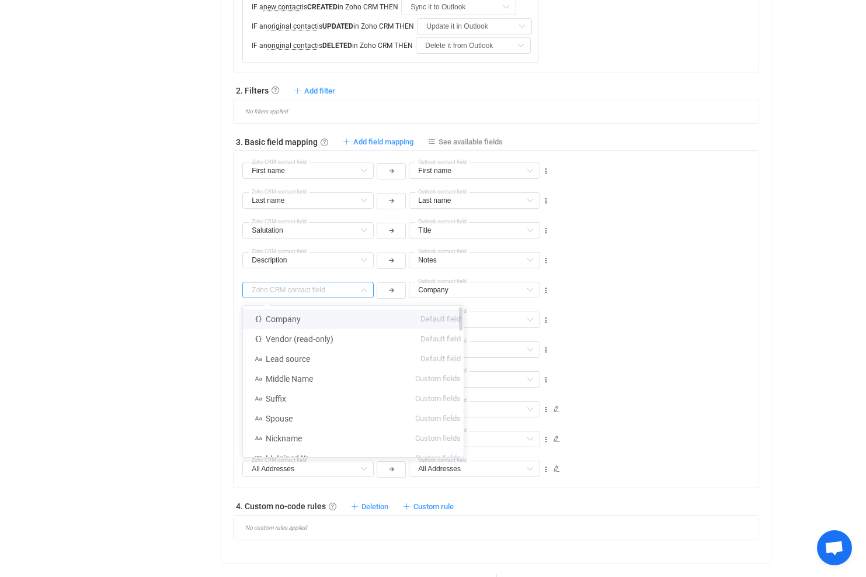
scroll to position [489, 0]
click at [219, 285] on div "Dashboard All syncs Sync My new sync Share Sync sharing Delete Direction Zoho C…" at bounding box center [497, 188] width 564 height 1261
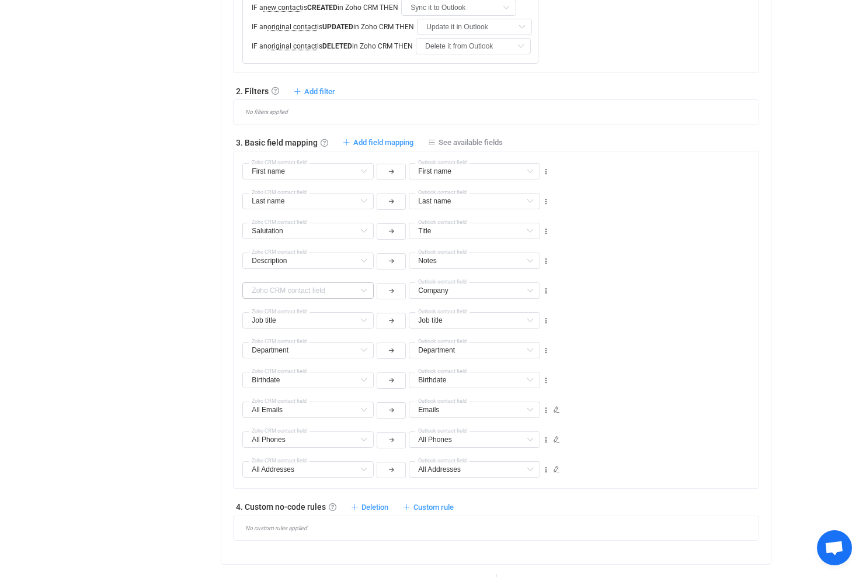
click at [362, 289] on icon at bounding box center [363, 290] width 15 height 16
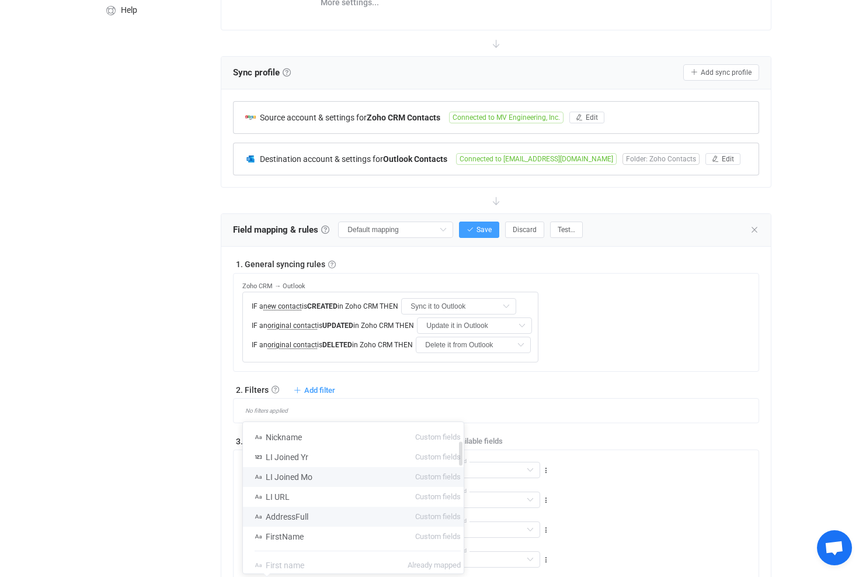
scroll to position [117, 0]
click at [181, 421] on div "Overview Synchronizations Settings Billing Help" at bounding box center [150, 486] width 129 height 1261
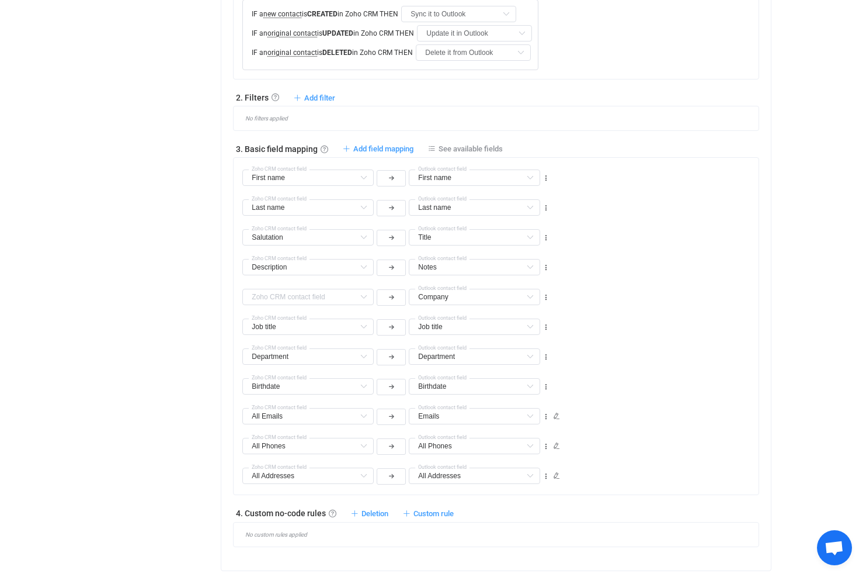
scroll to position [482, 0]
click at [366, 148] on span "Add field mapping" at bounding box center [383, 149] width 60 height 9
type input "First name"
type input "Last name"
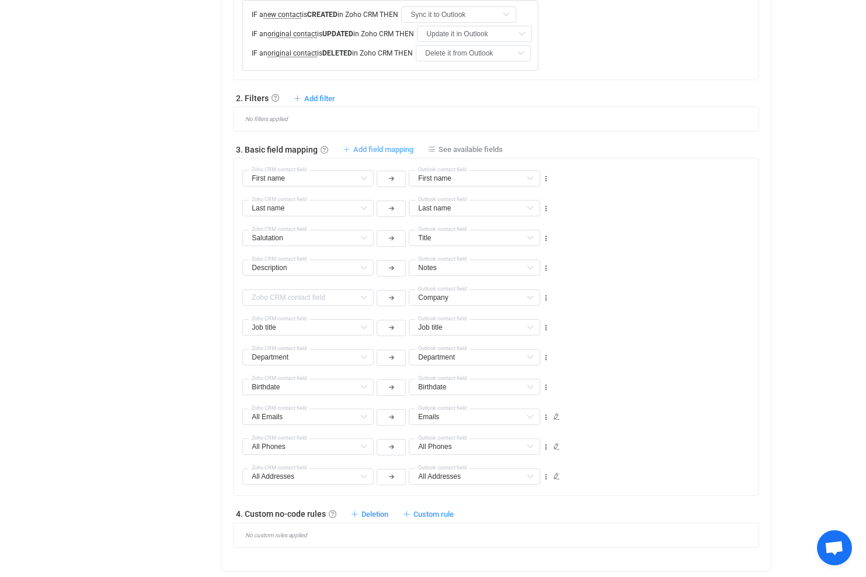
type input "Last name"
type input "Salutation"
type input "Title"
type input "Description"
type input "Notes"
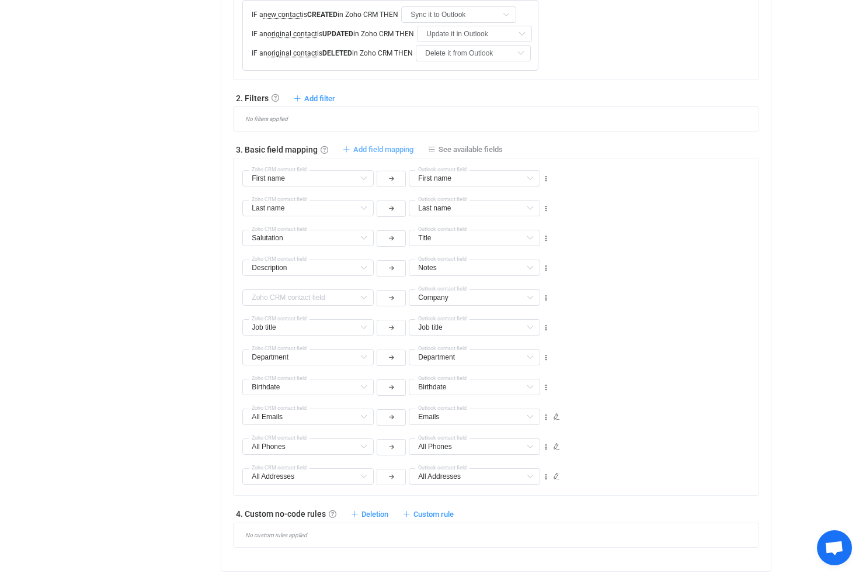
type input "Company"
type input "Job title"
type input "Department"
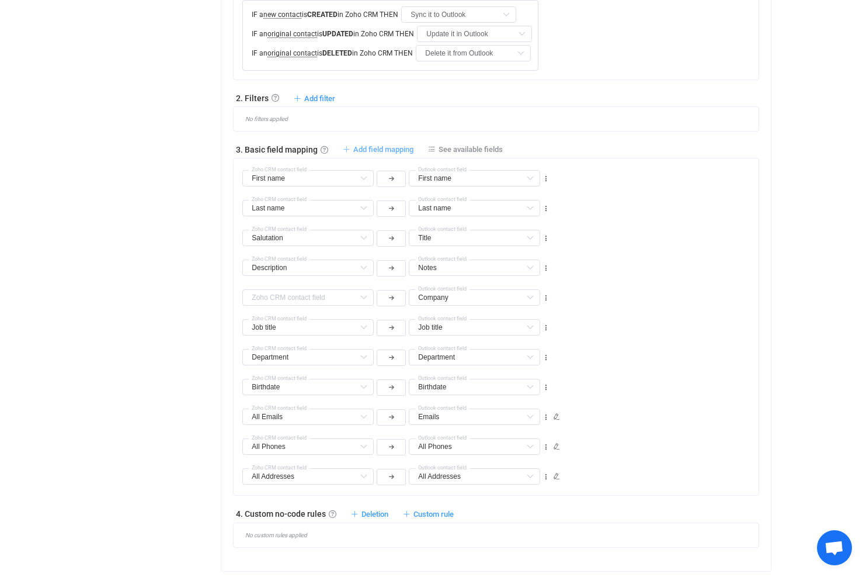
type input "Birthdate"
type input "All Emails"
type input "Emails"
type input "All Phones"
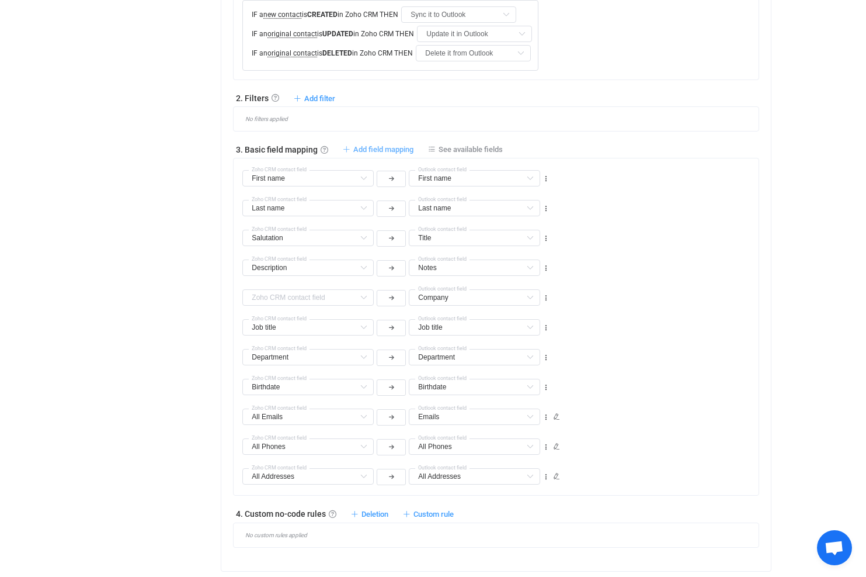
type input "All Phones"
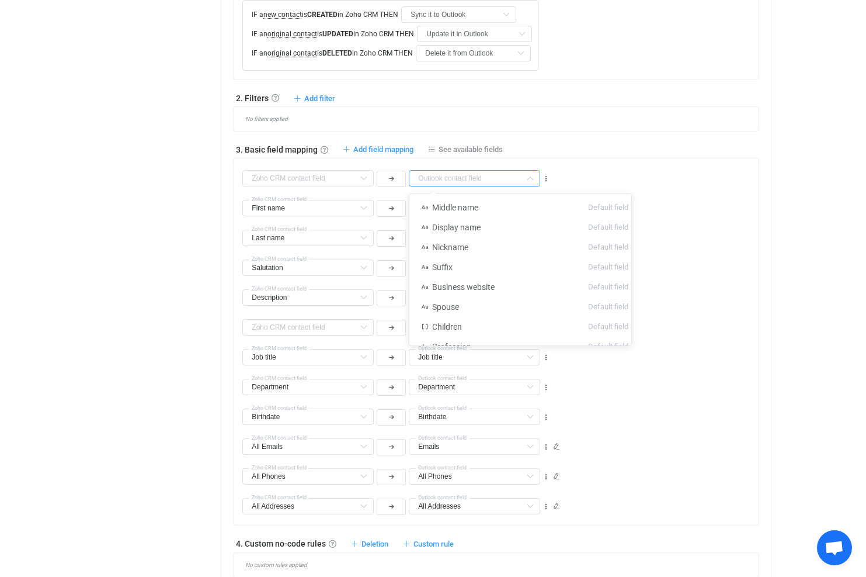
click at [450, 179] on input "text" at bounding box center [474, 178] width 131 height 16
click at [457, 244] on span "Nickname" at bounding box center [450, 246] width 36 height 9
type input "Nickname"
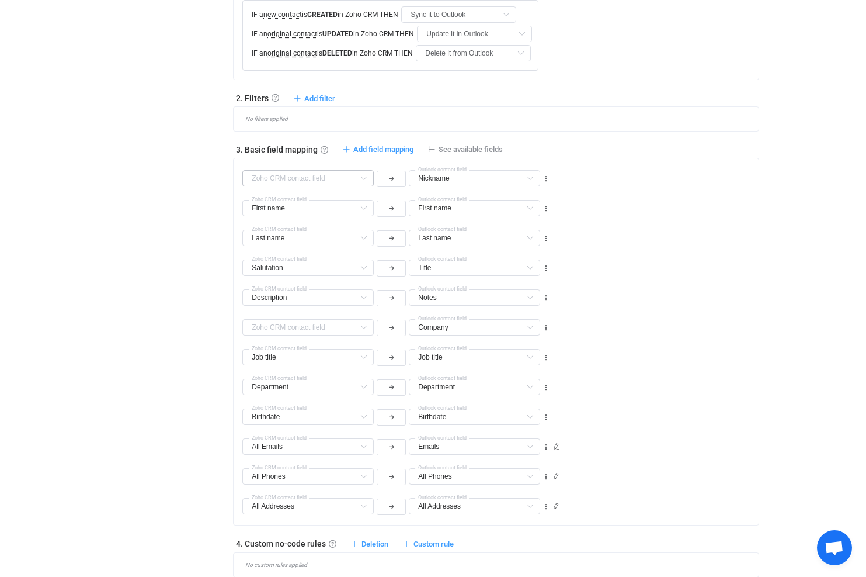
click at [362, 178] on icon at bounding box center [363, 178] width 15 height 16
click at [294, 326] on span "Nickname" at bounding box center [284, 326] width 36 height 9
click at [547, 181] on icon at bounding box center [546, 179] width 8 height 8
click at [509, 227] on li "Move down" at bounding box center [510, 227] width 77 height 21
type input "First name"
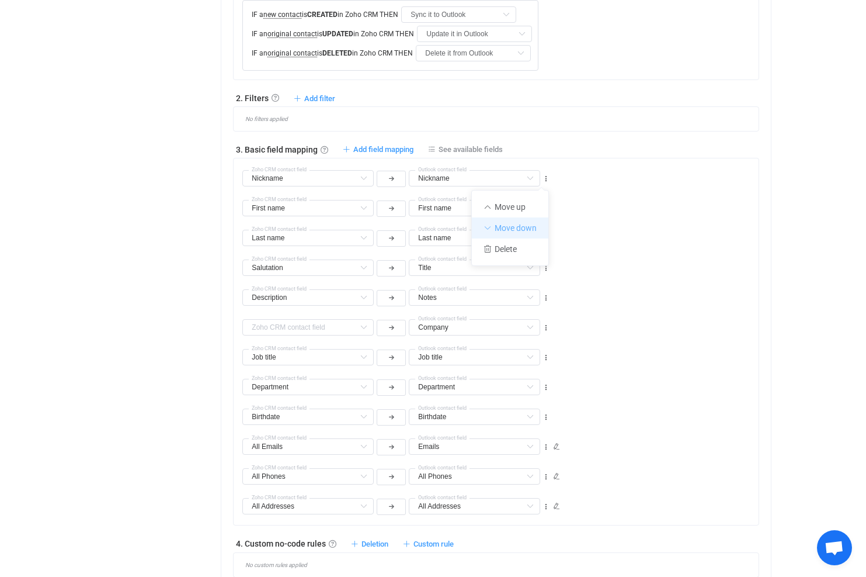
type input "First name"
type input "Nickname"
click at [545, 207] on icon at bounding box center [546, 208] width 8 height 8
click at [517, 255] on li "Move down" at bounding box center [510, 257] width 77 height 21
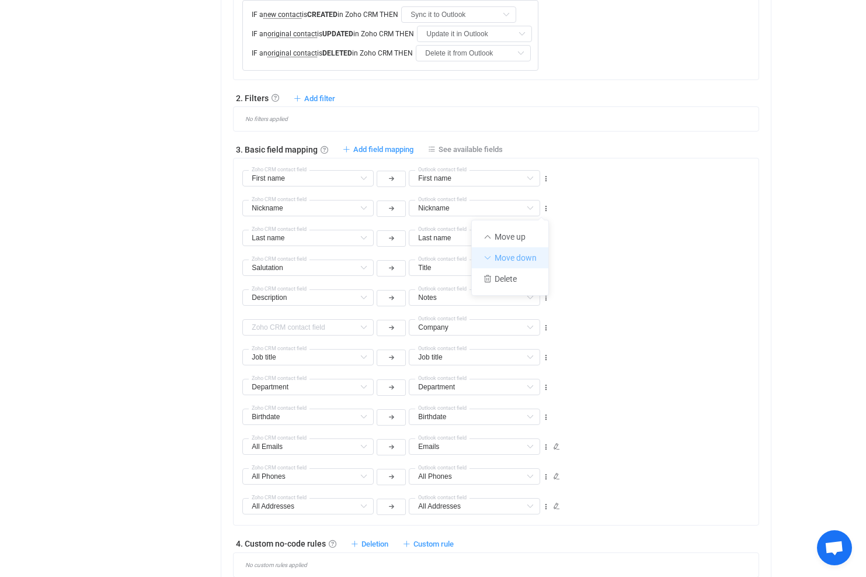
type input "Last name"
type input "Nickname"
click at [549, 234] on icon at bounding box center [546, 238] width 8 height 8
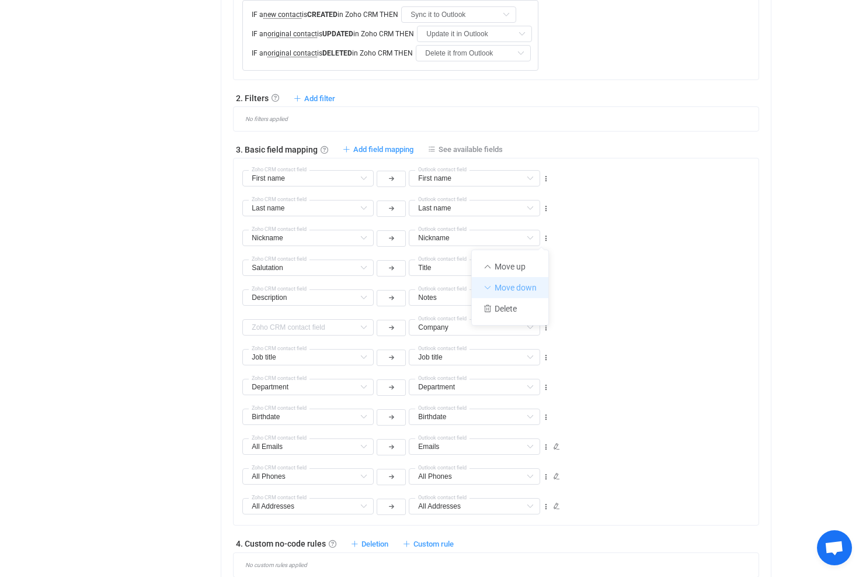
click at [520, 283] on li "Move down" at bounding box center [510, 287] width 77 height 21
type input "Salutation"
type input "Title"
type input "Nickname"
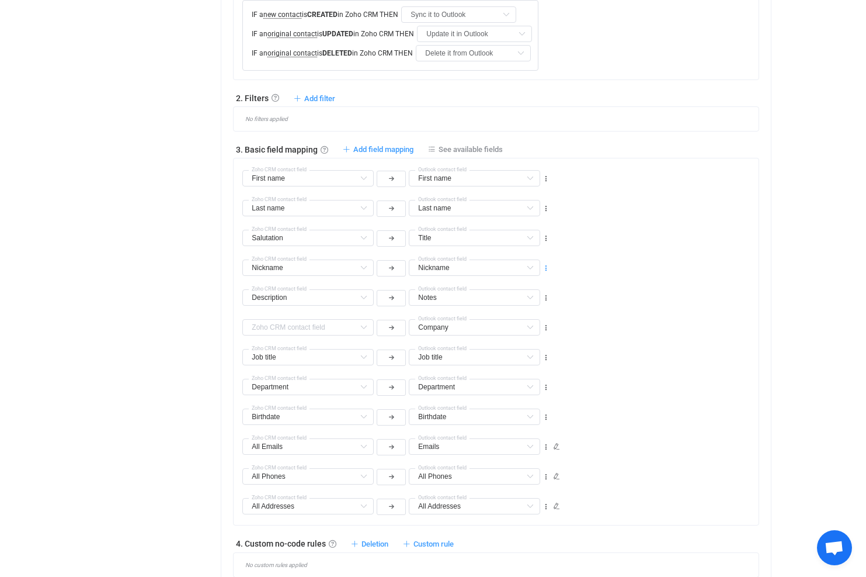
click at [546, 268] on icon at bounding box center [546, 268] width 8 height 8
click at [528, 314] on li "Move down" at bounding box center [510, 317] width 77 height 21
type input "Description"
type input "Notes"
type input "Nickname"
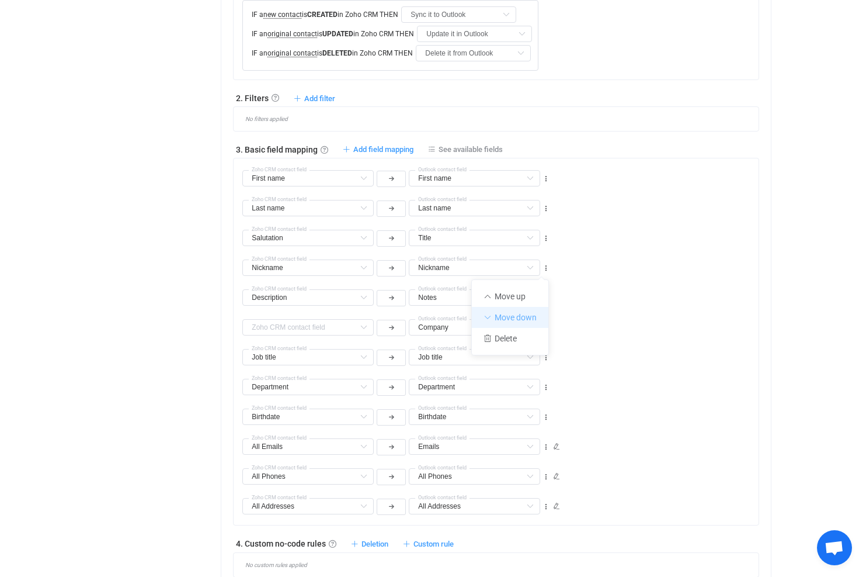
type input "Nickname"
click at [547, 296] on icon at bounding box center [546, 298] width 8 height 8
click at [521, 341] on li "Move down" at bounding box center [510, 347] width 77 height 21
type input "Company"
type input "Nickname"
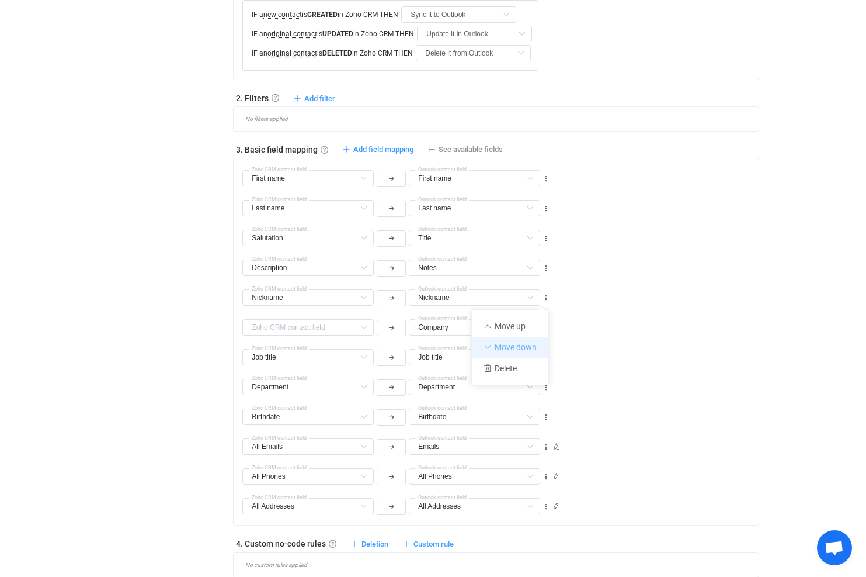
type input "Nickname"
click at [547, 328] on icon at bounding box center [546, 328] width 8 height 8
click at [519, 377] on li "Move down" at bounding box center [510, 376] width 77 height 21
type input "Job title"
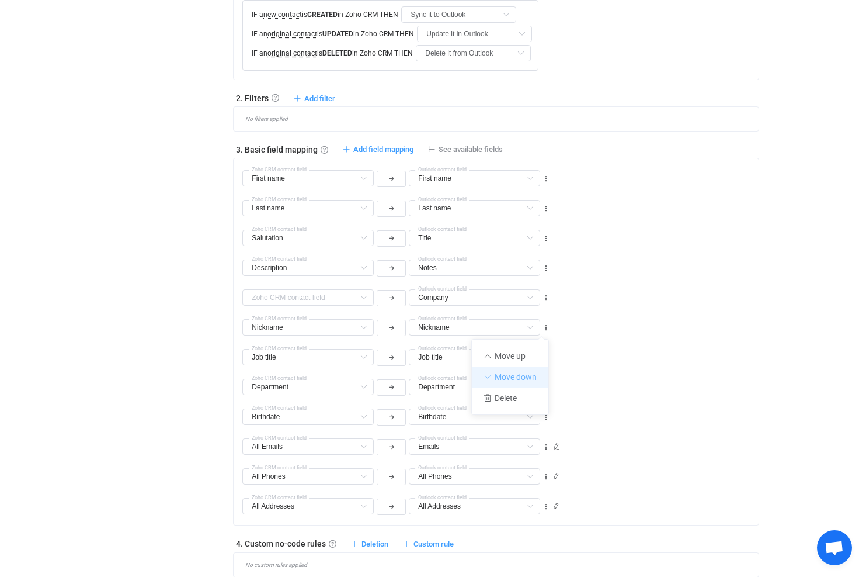
type input "Nickname"
click at [546, 358] on icon at bounding box center [546, 357] width 8 height 8
click at [511, 408] on li "Move down" at bounding box center [510, 406] width 77 height 21
type input "Department"
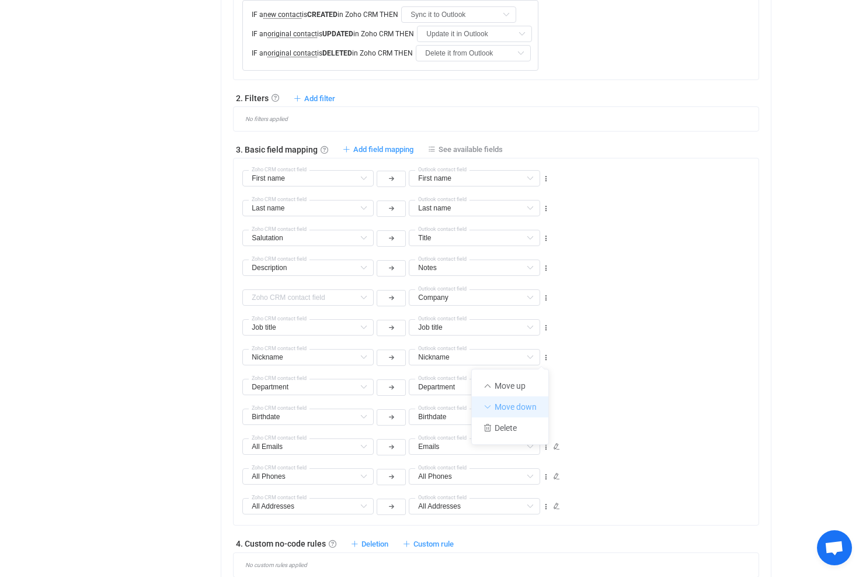
type input "Department"
type input "Nickname"
click at [547, 386] on icon at bounding box center [546, 387] width 8 height 8
click at [521, 436] on li "Move down" at bounding box center [510, 436] width 77 height 21
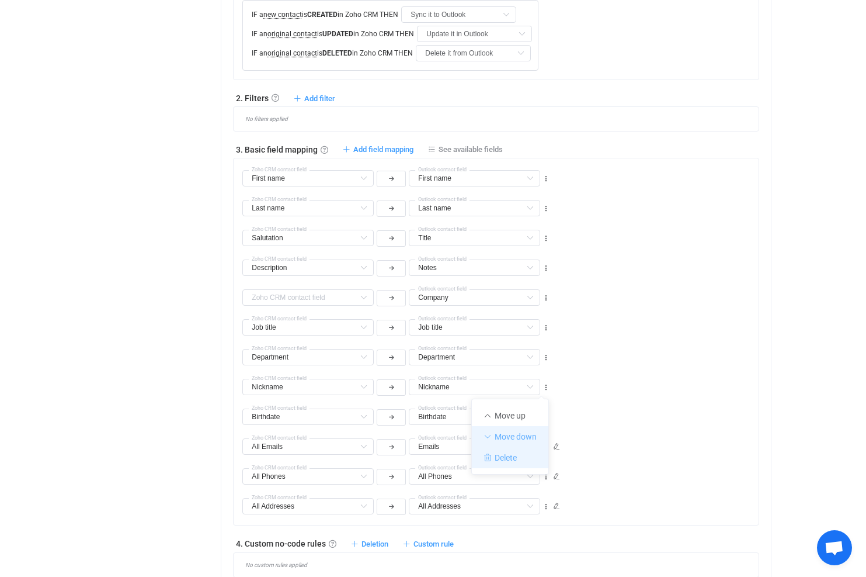
type input "Birthdate"
type input "Nickname"
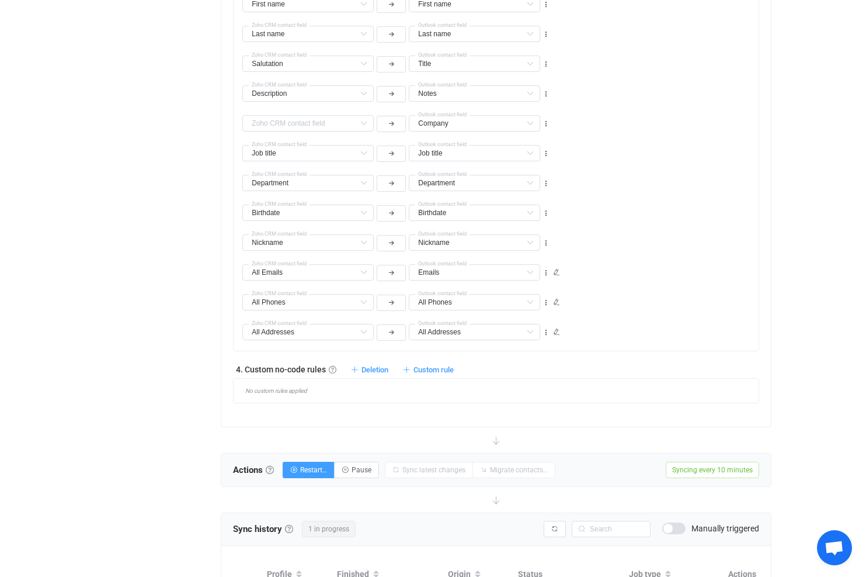
scroll to position [657, 0]
click at [547, 244] on icon at bounding box center [546, 242] width 8 height 8
click at [518, 292] on li "Move down" at bounding box center [510, 291] width 77 height 21
type input "All Emails"
type input "Emails"
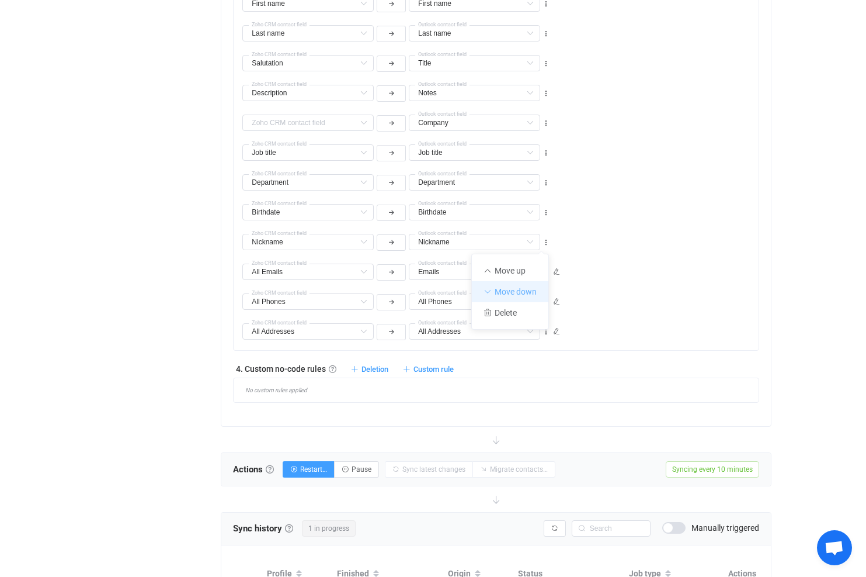
type input "Nickname"
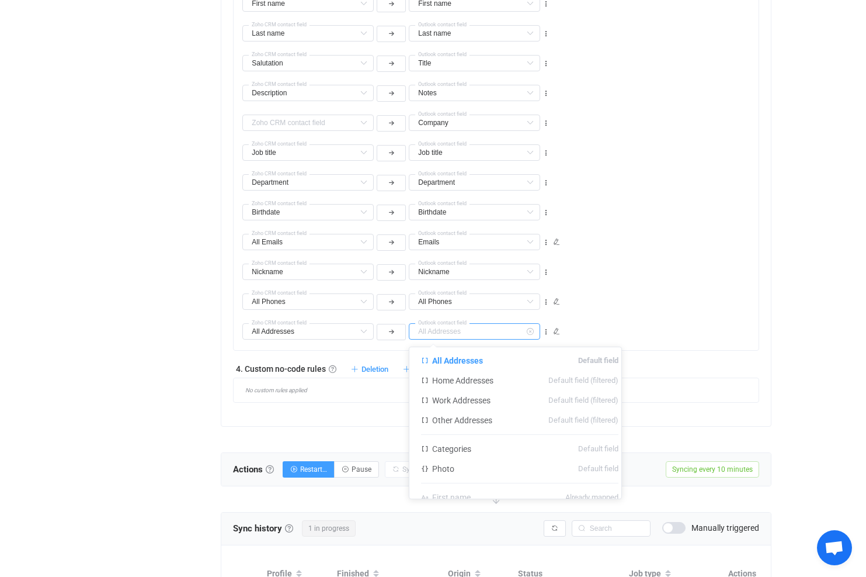
click at [451, 330] on input "text" at bounding box center [474, 331] width 131 height 16
click at [571, 417] on span "Already mapped" at bounding box center [592, 413] width 53 height 20
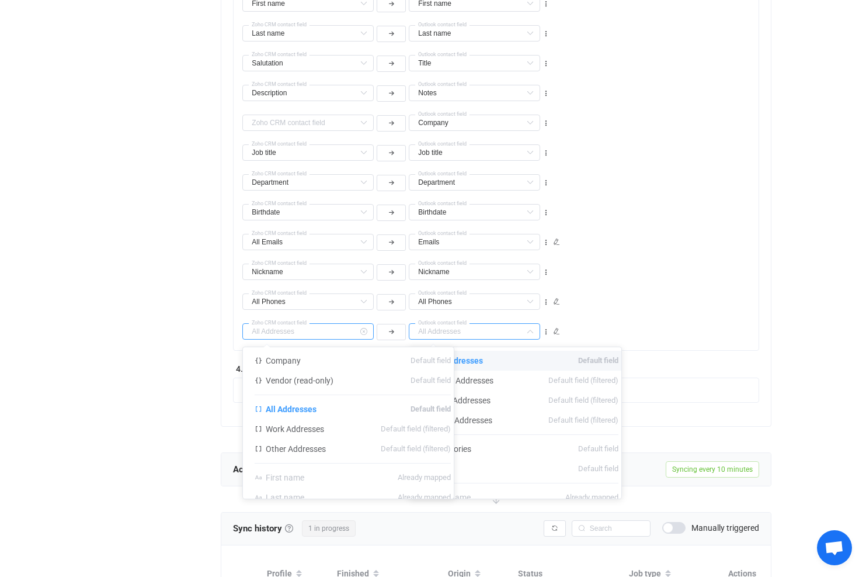
click at [329, 332] on input "text" at bounding box center [307, 331] width 131 height 16
type input "All Addresses"
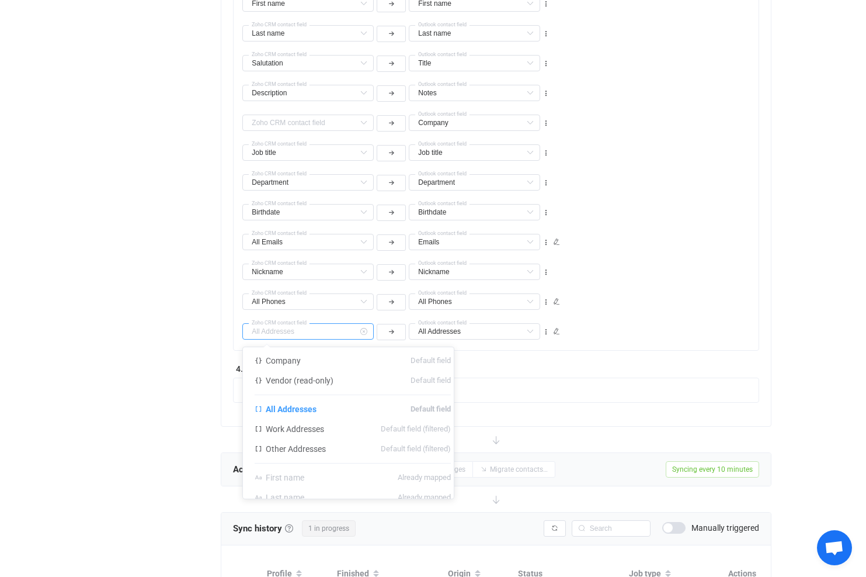
click at [329, 332] on input "text" at bounding box center [307, 331] width 131 height 16
type input "All Addresses"
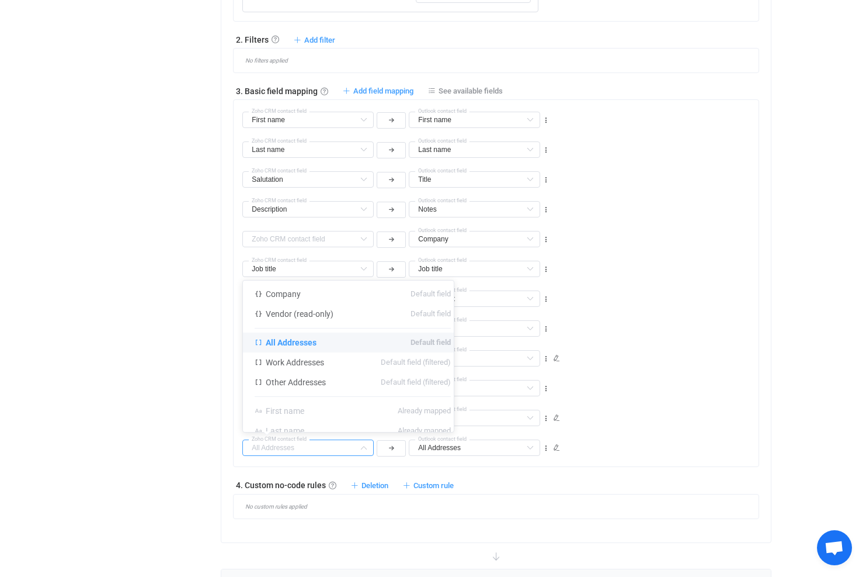
scroll to position [541, 0]
click at [612, 363] on div "Emails Middle name Default field Display name Default field Suffix Default fiel…" at bounding box center [500, 353] width 516 height 30
type input "All Addresses"
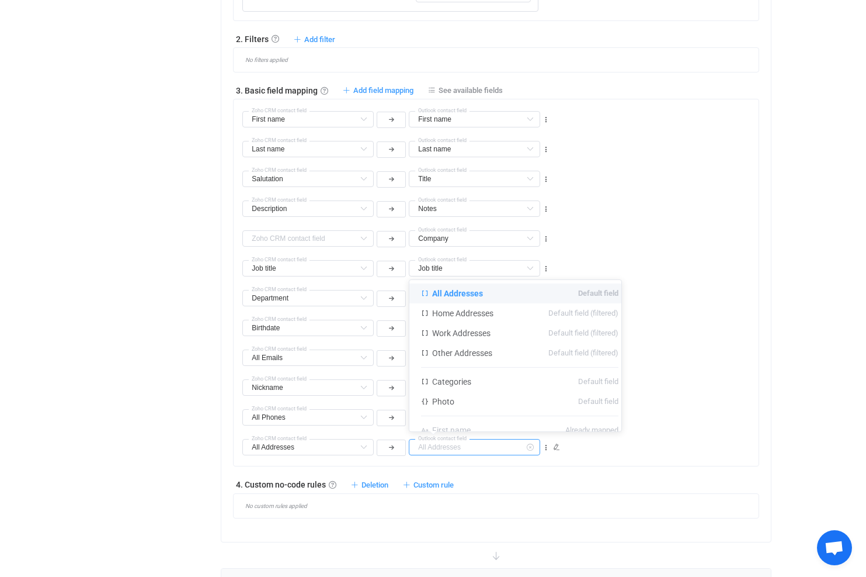
click at [486, 448] on input "text" at bounding box center [474, 447] width 131 height 16
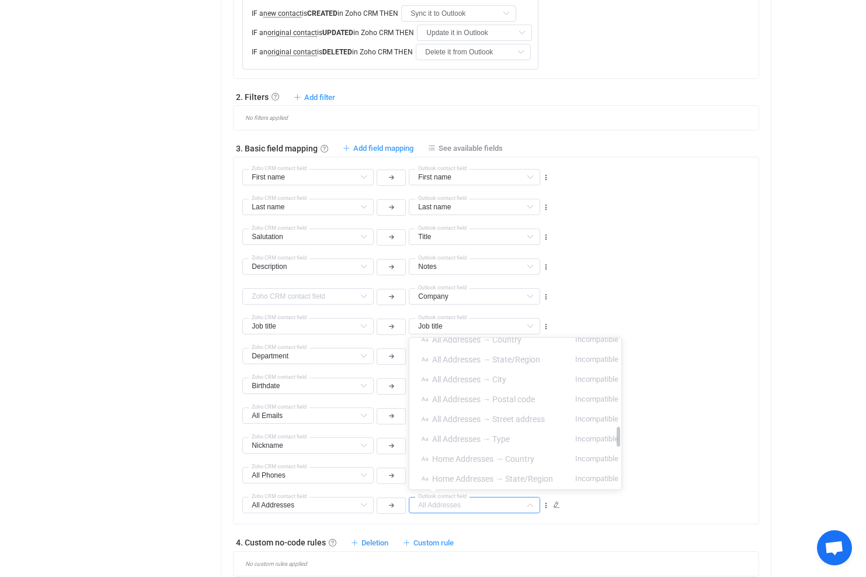
scroll to position [670, 0]
drag, startPoint x: 632, startPoint y: 353, endPoint x: 630, endPoint y: 441, distance: 87.6
click at [620, 441] on div at bounding box center [619, 436] width 4 height 20
drag, startPoint x: 630, startPoint y: 438, endPoint x: 634, endPoint y: 466, distance: 29.0
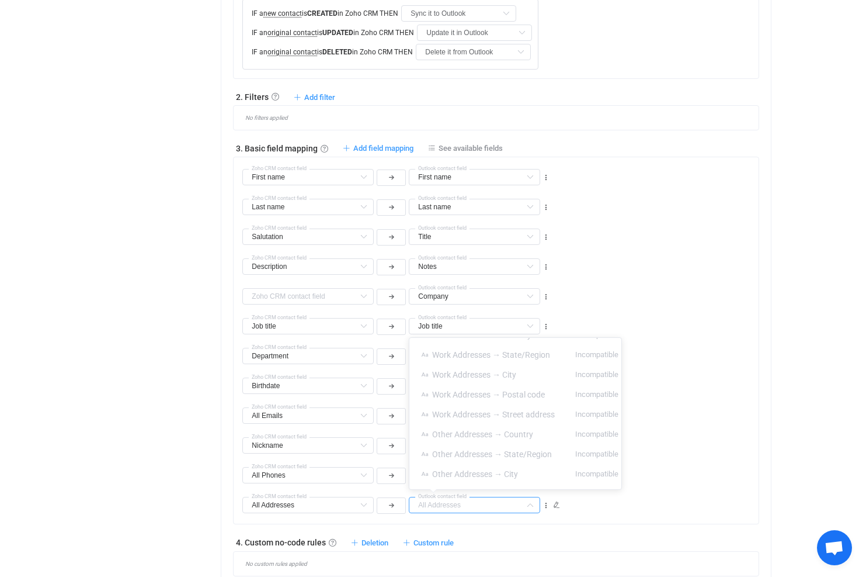
click at [634, 466] on body "14 days of free trial left | data sync platform rfields@mv-engineering.com Cont…" at bounding box center [433, 185] width 866 height 1337
